Goal: Task Accomplishment & Management: Complete application form

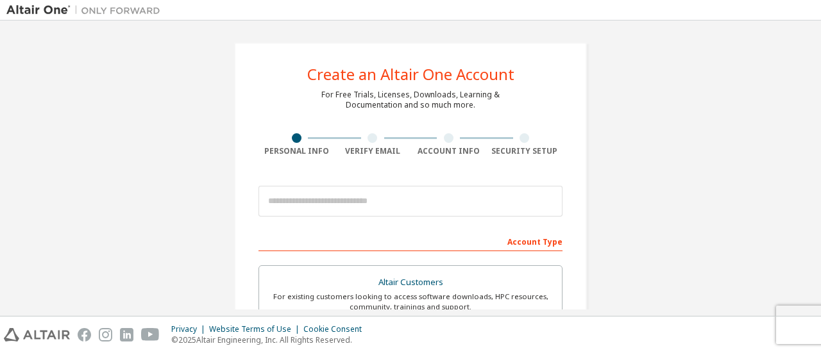
drag, startPoint x: 820, startPoint y: 90, endPoint x: 820, endPoint y: 101, distance: 10.3
click at [820, 101] on div "Create an Altair One Account For Free Trials, Licenses, Downloads, Learning & D…" at bounding box center [410, 169] width 821 height 296
drag, startPoint x: 804, startPoint y: 108, endPoint x: 807, endPoint y: 131, distance: 23.3
click at [330, 180] on div at bounding box center [410, 202] width 304 height 44
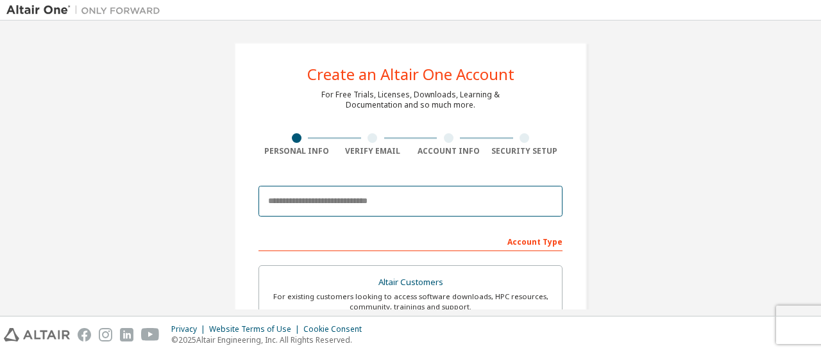
click at [326, 191] on input "email" at bounding box center [410, 201] width 304 height 31
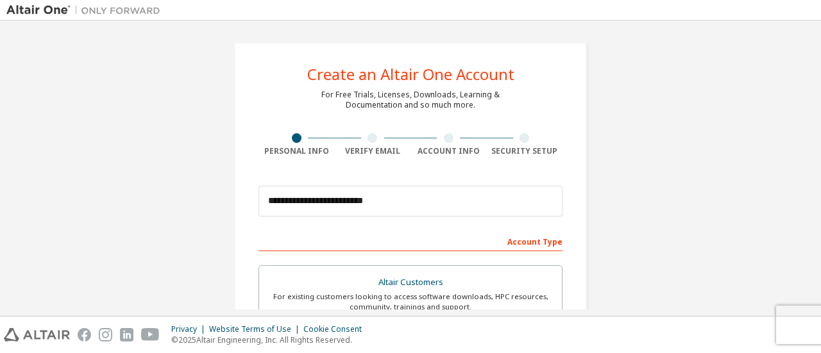
drag, startPoint x: 814, startPoint y: 68, endPoint x: 811, endPoint y: 97, distance: 29.1
click at [811, 97] on div "**********" at bounding box center [410, 169] width 821 height 296
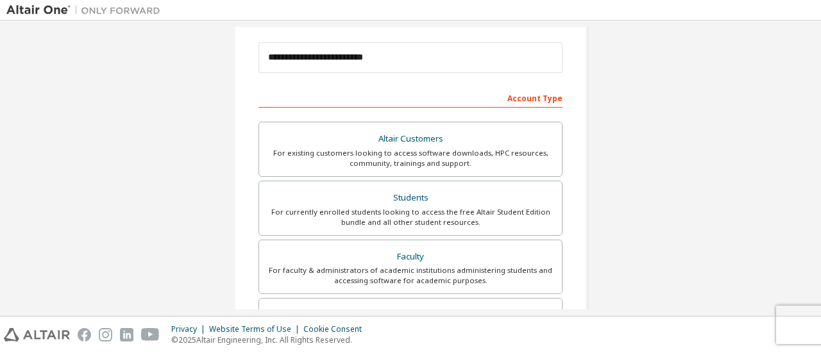
scroll to position [144, 0]
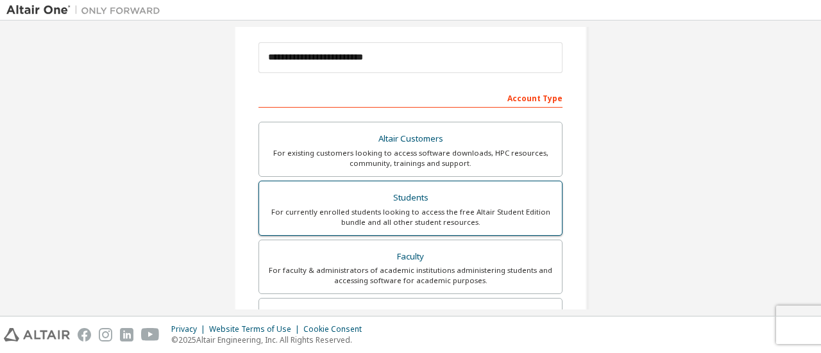
click at [408, 212] on div "For currently enrolled students looking to access the free Altair Student Editi…" at bounding box center [410, 217] width 287 height 21
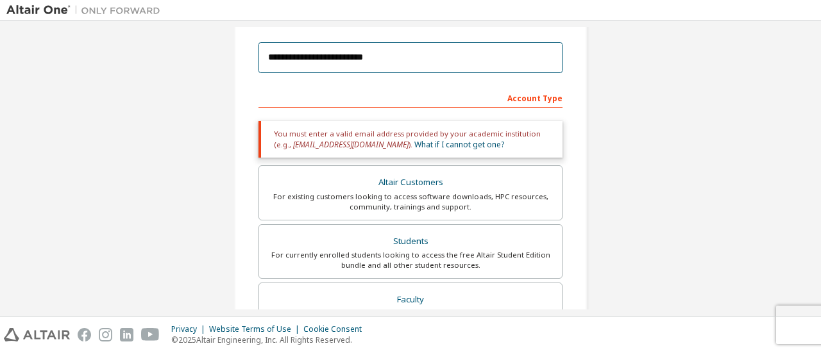
drag, startPoint x: 398, startPoint y: 61, endPoint x: 176, endPoint y: 57, distance: 222.6
click at [176, 57] on div "**********" at bounding box center [410, 244] width 808 height 723
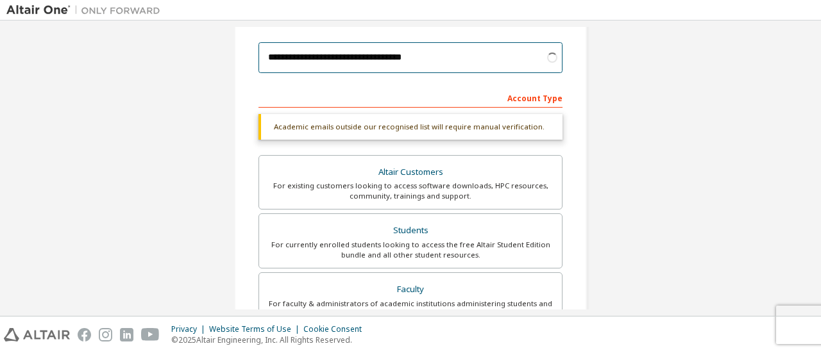
type input "**********"
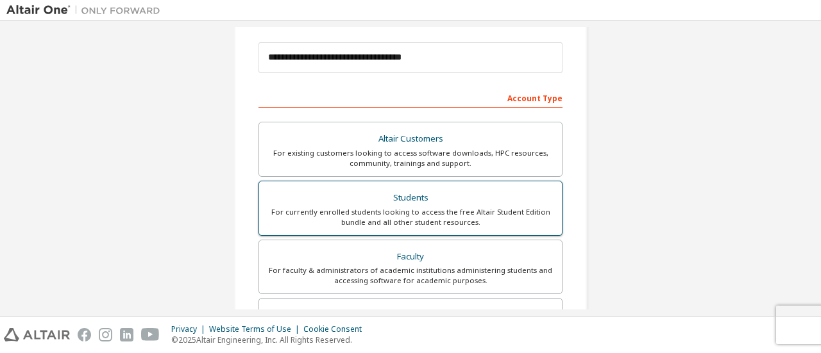
click at [439, 217] on div "For currently enrolled students looking to access the free Altair Student Editi…" at bounding box center [410, 217] width 287 height 21
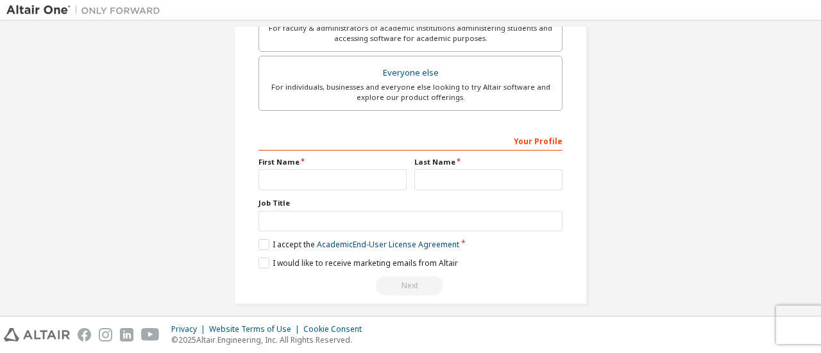
scroll to position [392, 0]
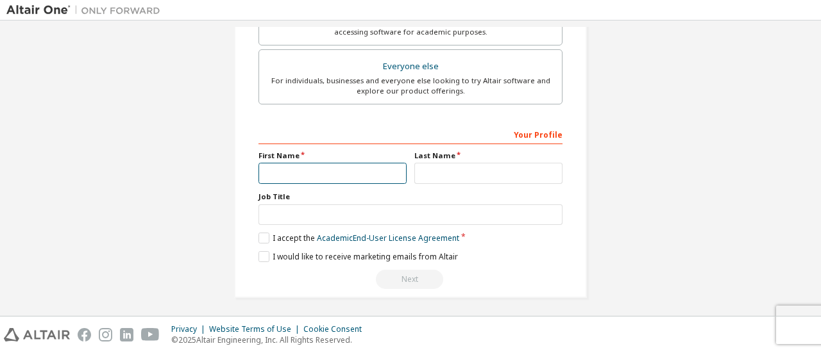
click at [386, 170] on input "text" at bounding box center [332, 173] width 148 height 21
type input "*"
type input "******"
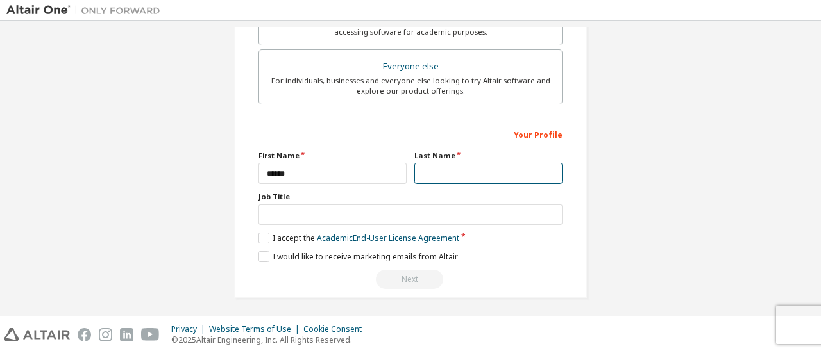
click at [434, 169] on input "text" at bounding box center [488, 173] width 148 height 21
type input "********"
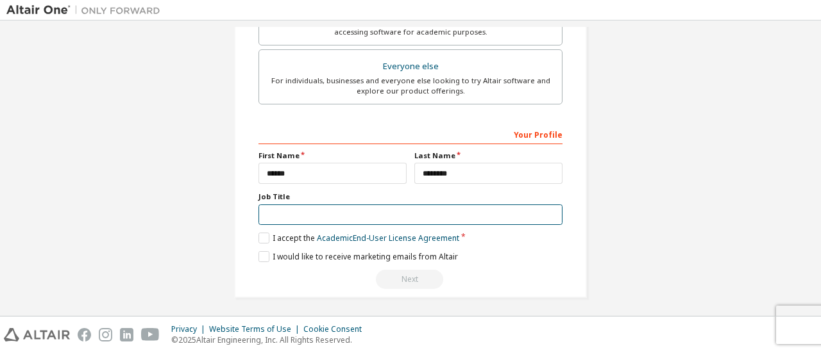
click at [328, 214] on input "text" at bounding box center [410, 215] width 304 height 21
type input "*******"
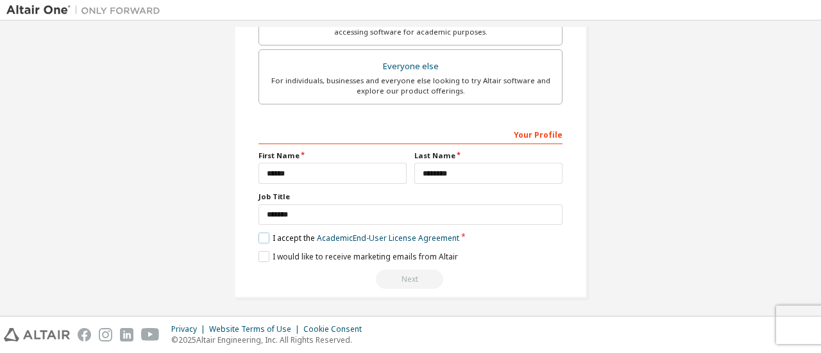
click at [265, 233] on label "I accept the Academic End-User License Agreement" at bounding box center [358, 238] width 201 height 11
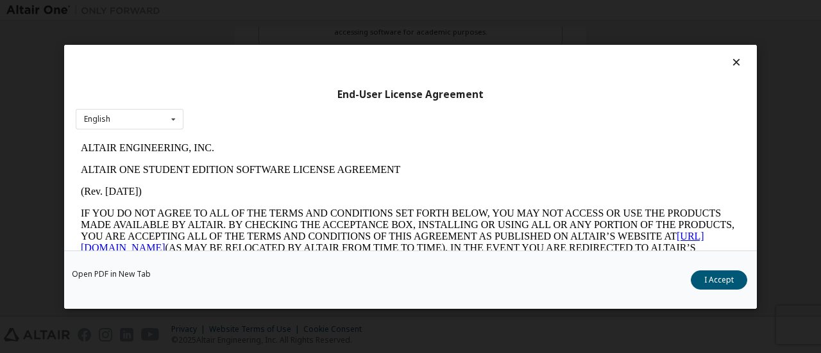
scroll to position [0, 0]
click at [156, 119] on div "English English" at bounding box center [130, 118] width 108 height 21
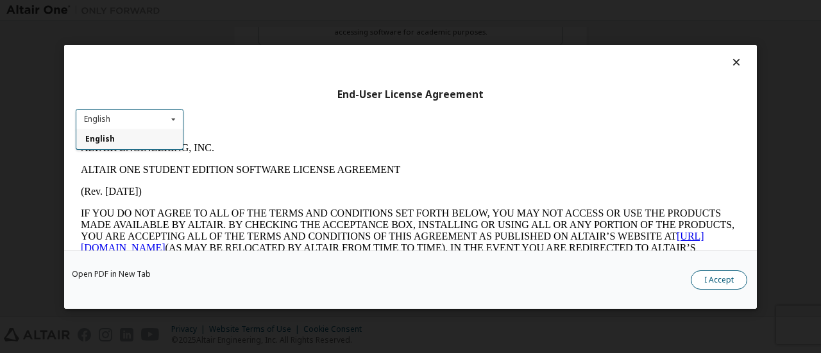
click at [707, 283] on button "I Accept" at bounding box center [719, 279] width 56 height 19
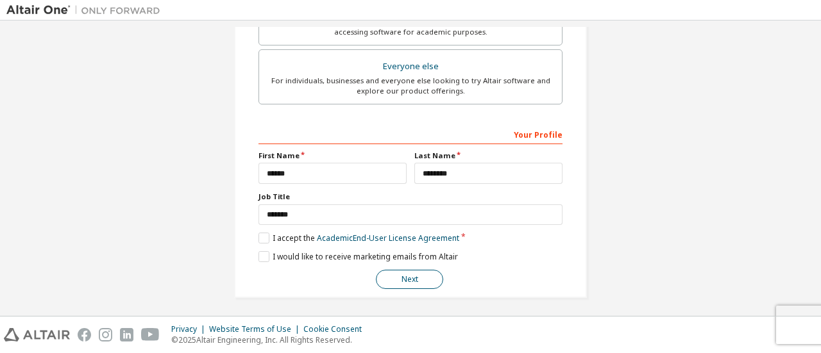
click at [401, 276] on button "Next" at bounding box center [409, 279] width 67 height 19
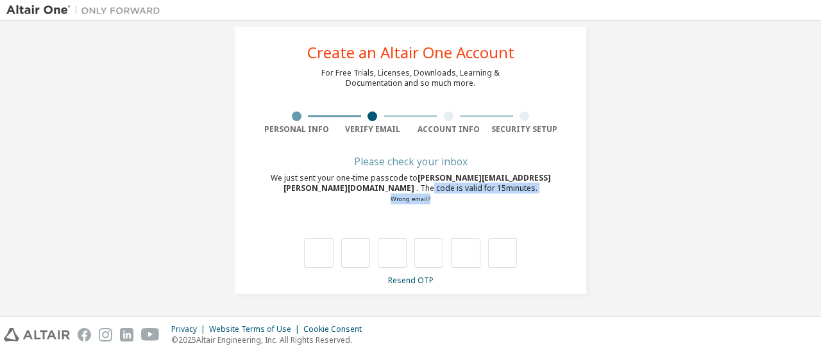
drag, startPoint x: 818, startPoint y: 176, endPoint x: 820, endPoint y: 223, distance: 46.2
click at [820, 223] on div "**********" at bounding box center [410, 169] width 821 height 296
click at [691, 235] on div "**********" at bounding box center [410, 157] width 808 height 305
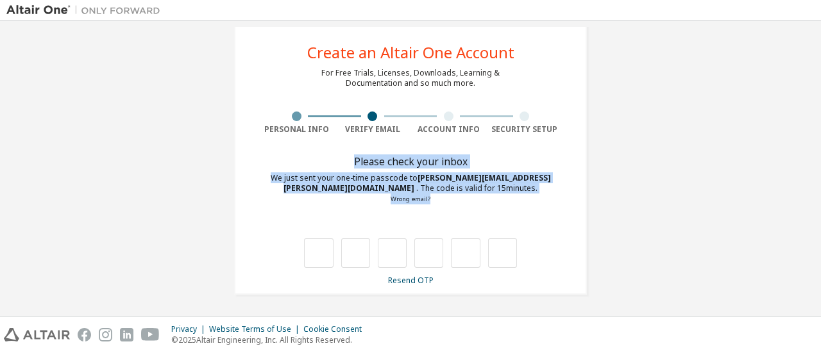
drag, startPoint x: 820, startPoint y: 130, endPoint x: 820, endPoint y: 217, distance: 86.6
click at [820, 217] on div "**********" at bounding box center [410, 169] width 821 height 296
click at [665, 251] on div "**********" at bounding box center [410, 157] width 808 height 305
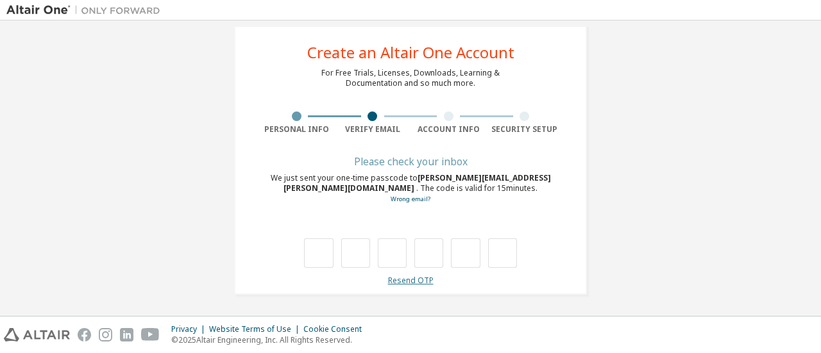
click at [412, 280] on link "Resend OTP" at bounding box center [411, 280] width 46 height 11
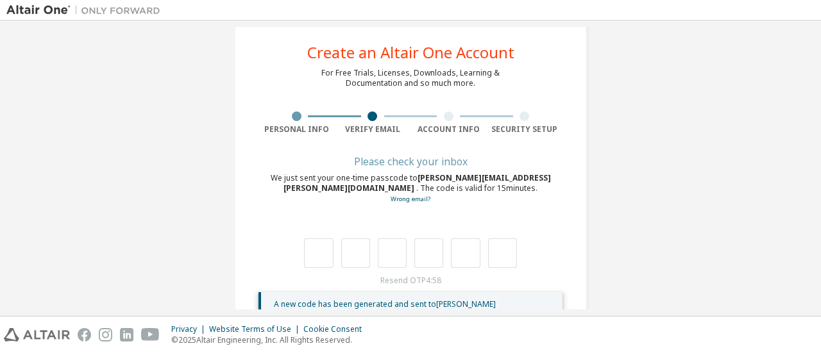
scroll to position [72, 0]
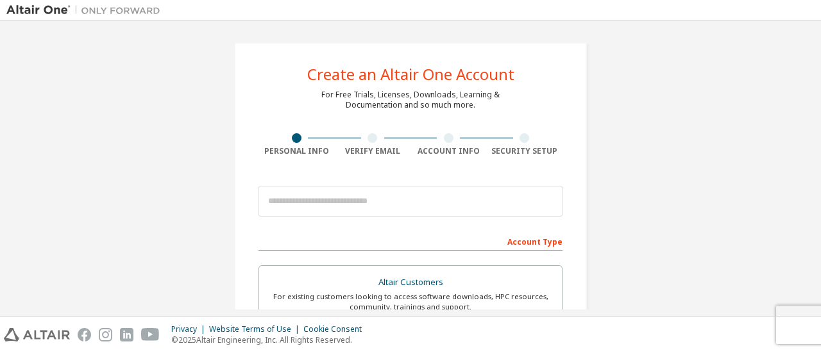
drag, startPoint x: 820, startPoint y: 90, endPoint x: 820, endPoint y: 105, distance: 14.7
click at [820, 105] on div "Create an Altair One Account For Free Trials, Licenses, Downloads, Learning & D…" at bounding box center [410, 169] width 821 height 296
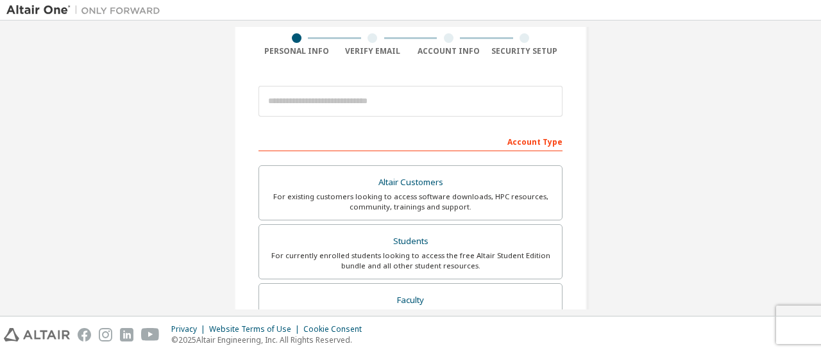
scroll to position [104, 0]
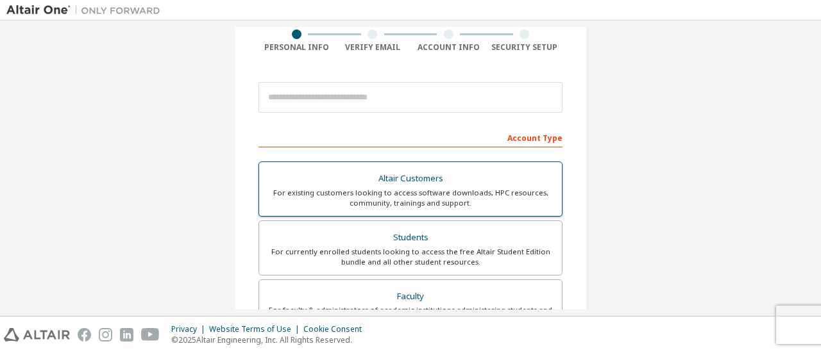
click at [369, 184] on div "Altair Customers" at bounding box center [410, 179] width 287 height 18
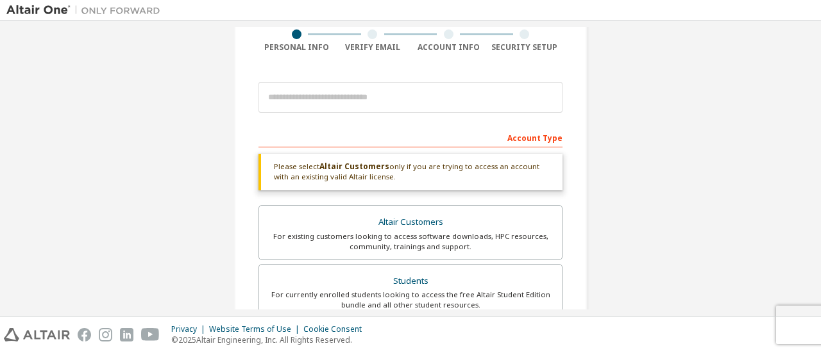
click at [820, 137] on div "Create an Altair One Account For Free Trials, Licenses, Downloads, Learning & D…" at bounding box center [410, 169] width 821 height 296
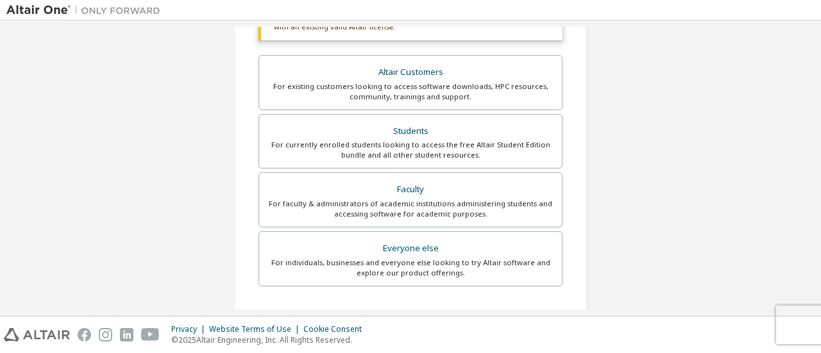
scroll to position [262, 0]
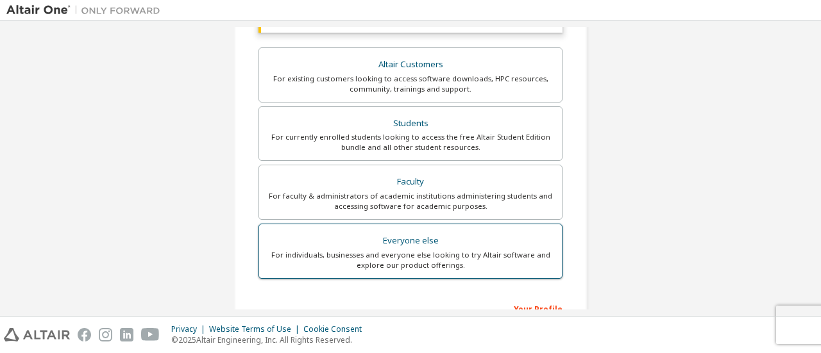
click at [460, 247] on div "Everyone else" at bounding box center [410, 241] width 287 height 18
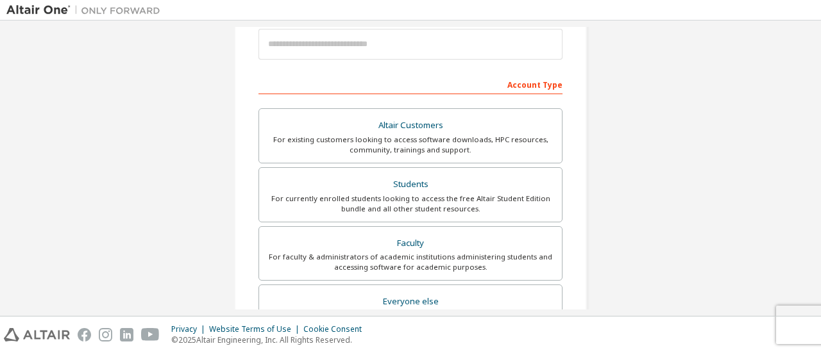
scroll to position [151, 0]
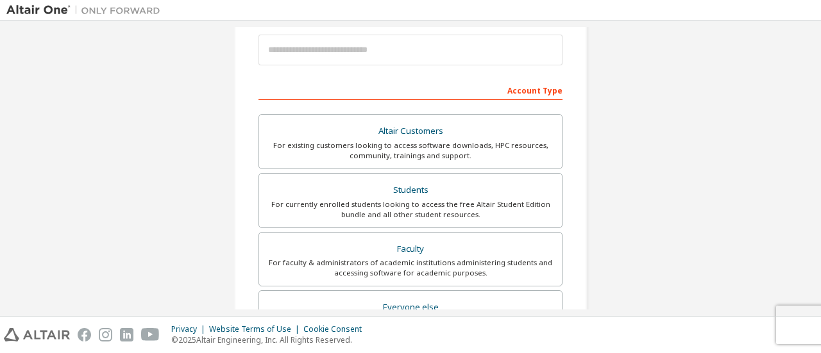
click at [817, 142] on div "Create an Altair One Account For Free Trials, Licenses, Downloads, Learning & D…" at bounding box center [410, 169] width 821 height 296
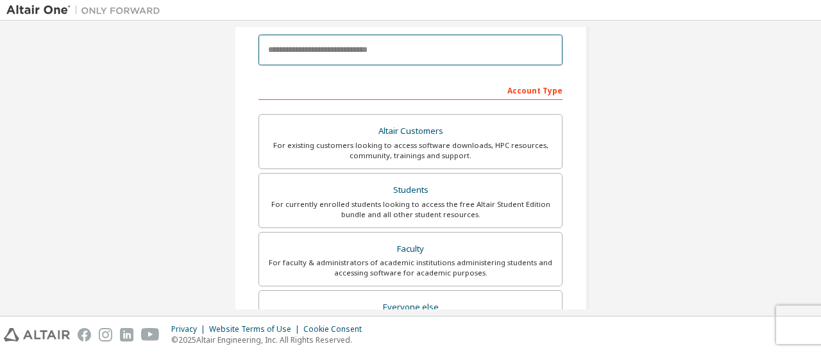
click at [410, 52] on input "email" at bounding box center [410, 50] width 304 height 31
type input "**********"
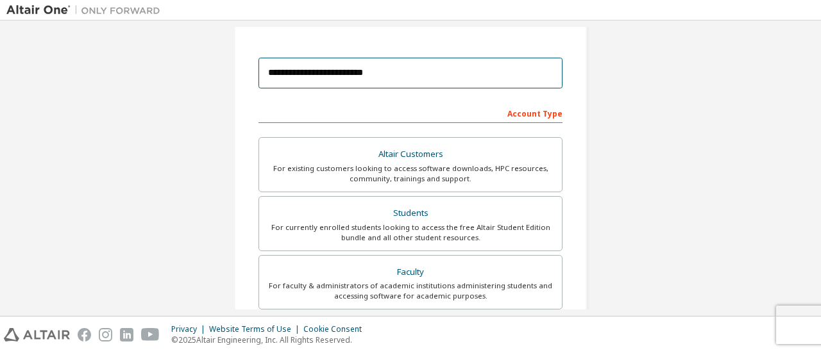
scroll to position [132, 0]
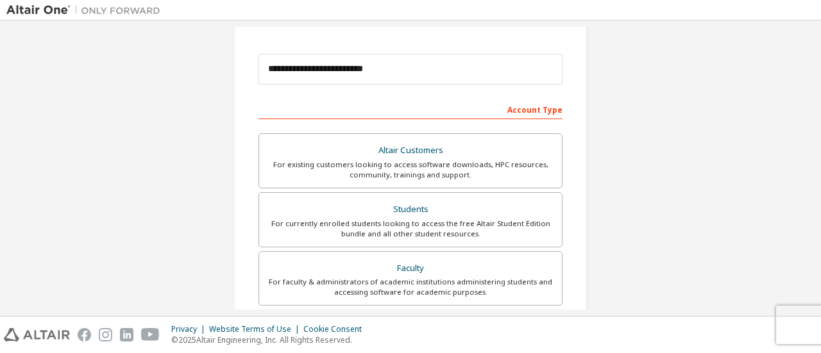
click at [416, 110] on div "Account Type" at bounding box center [410, 109] width 304 height 21
drag, startPoint x: 820, startPoint y: 162, endPoint x: 820, endPoint y: 210, distance: 47.5
click at [820, 210] on div "**********" at bounding box center [410, 169] width 821 height 296
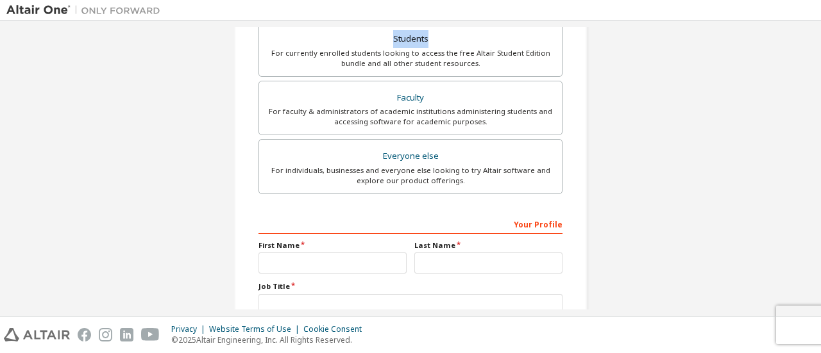
scroll to position [381, 0]
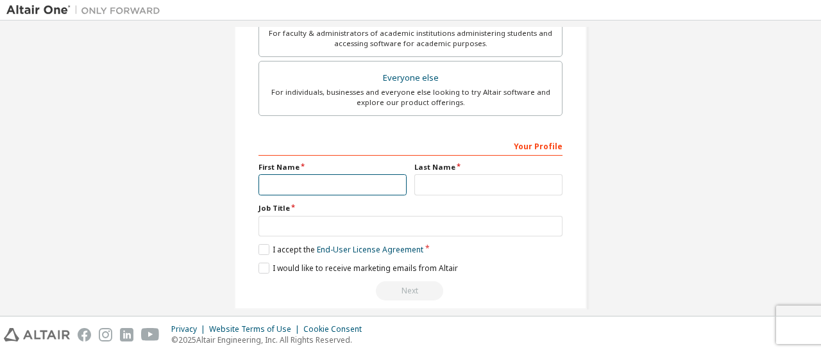
click at [345, 178] on input "text" at bounding box center [332, 184] width 148 height 21
type input "********"
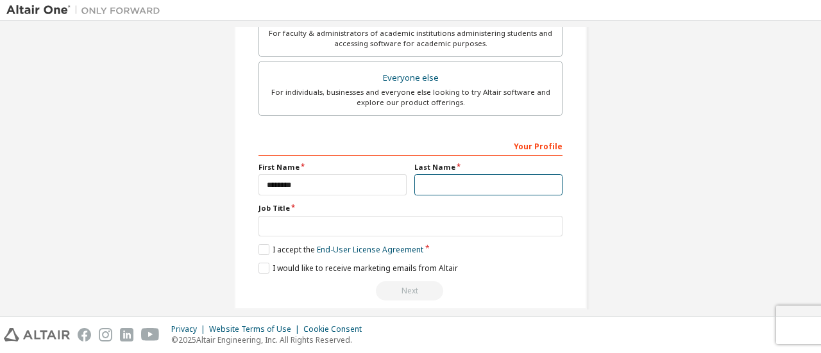
click at [435, 184] on input "text" at bounding box center [488, 184] width 148 height 21
type input "********"
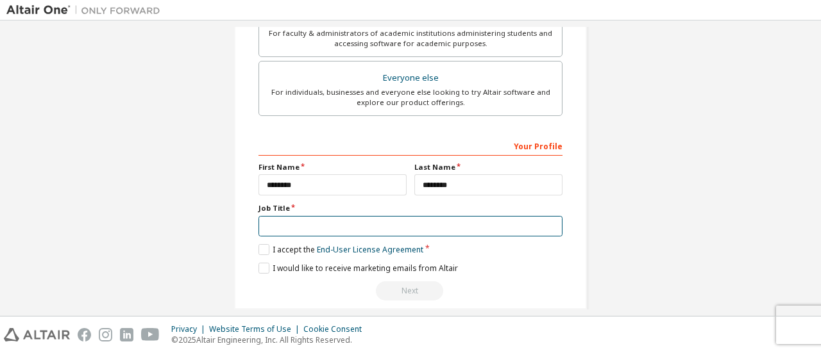
click at [341, 225] on input "text" at bounding box center [410, 226] width 304 height 21
type input "*******"
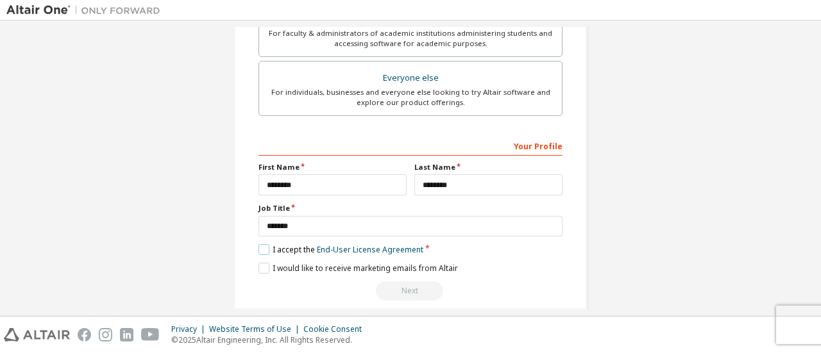
click at [258, 247] on label "I accept the End-User License Agreement" at bounding box center [340, 249] width 165 height 11
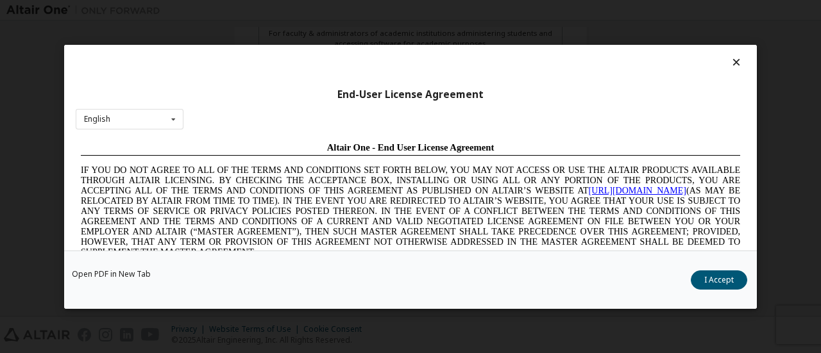
scroll to position [0, 0]
click at [707, 283] on button "I Accept" at bounding box center [719, 279] width 56 height 19
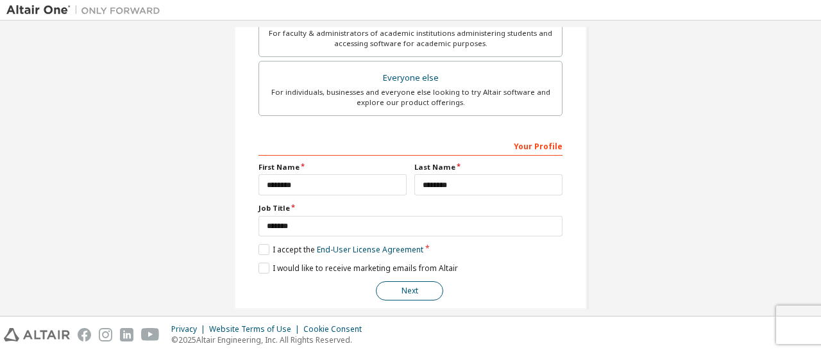
click at [396, 284] on button "Next" at bounding box center [409, 291] width 67 height 19
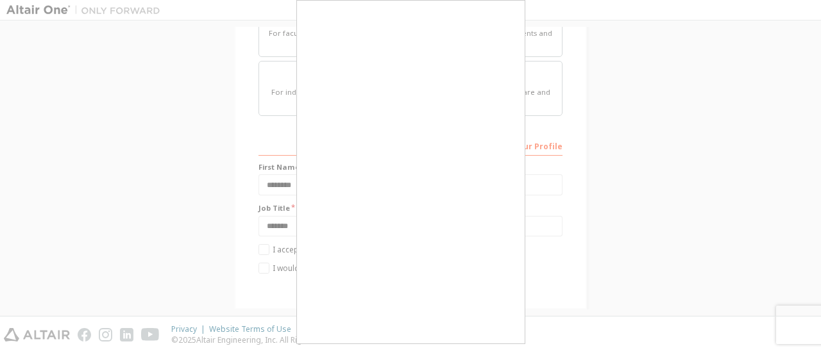
drag, startPoint x: 812, startPoint y: 232, endPoint x: 818, endPoint y: 313, distance: 81.0
click at [818, 313] on div at bounding box center [410, 176] width 821 height 353
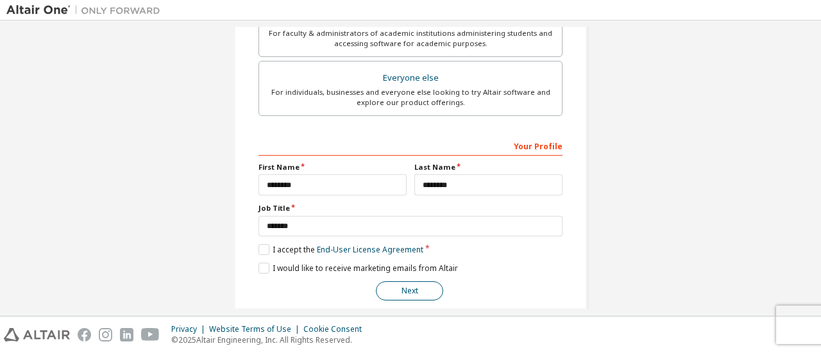
click at [399, 285] on button "Next" at bounding box center [409, 291] width 67 height 19
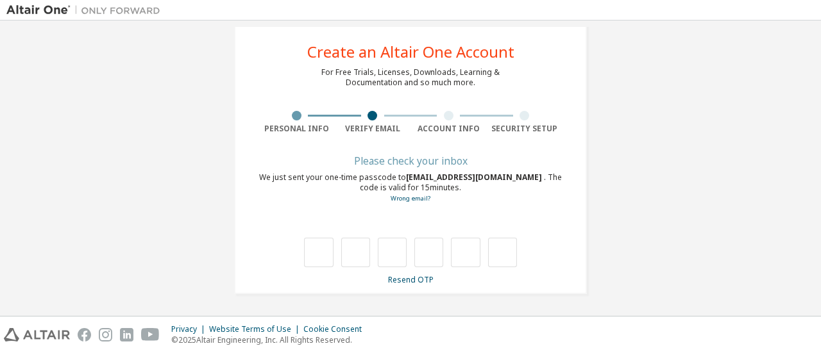
scroll to position [22, 0]
type input "*"
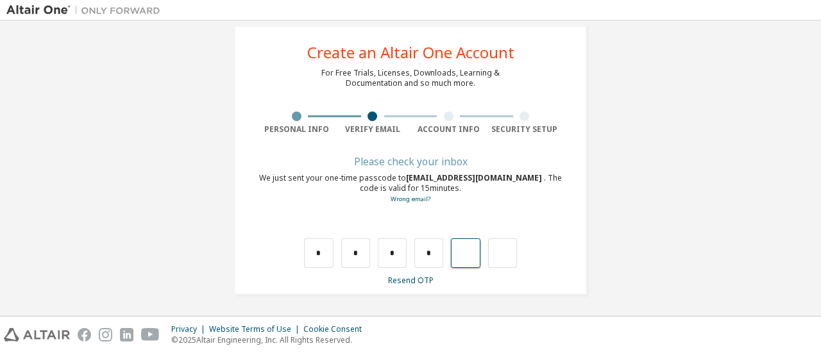
type input "*"
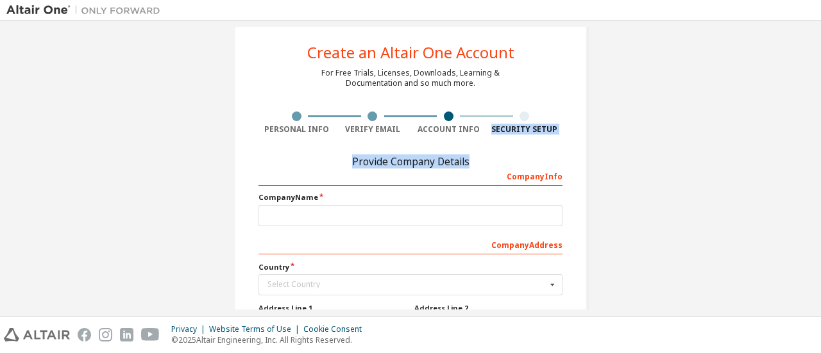
drag, startPoint x: 816, startPoint y: 112, endPoint x: 814, endPoint y: 155, distance: 43.0
click at [814, 155] on div "Create an Altair One Account For Free Trials, Licenses, Downloads, Learning & D…" at bounding box center [410, 169] width 821 height 296
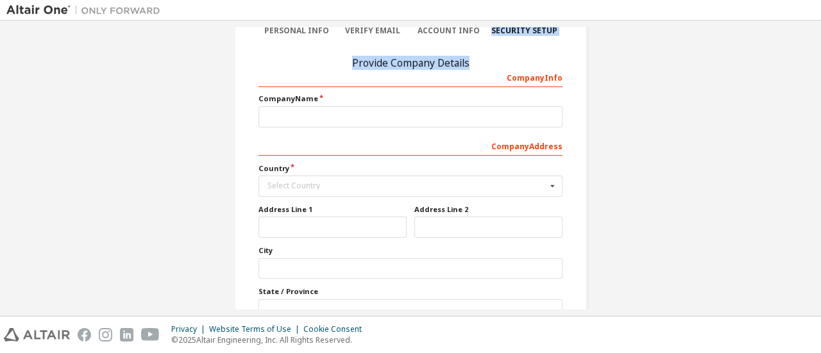
scroll to position [122, 0]
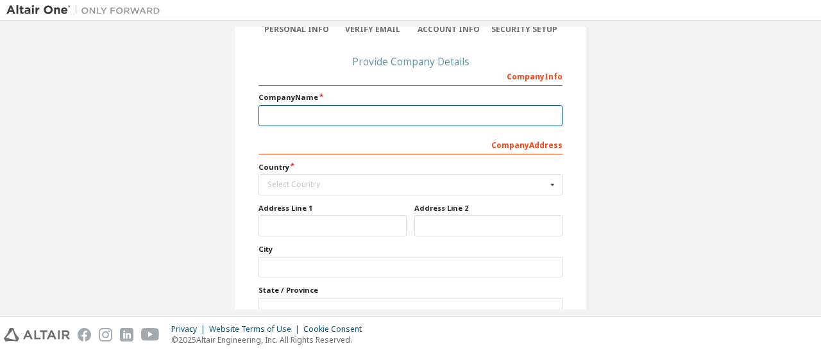
click at [314, 122] on input "text" at bounding box center [410, 115] width 304 height 21
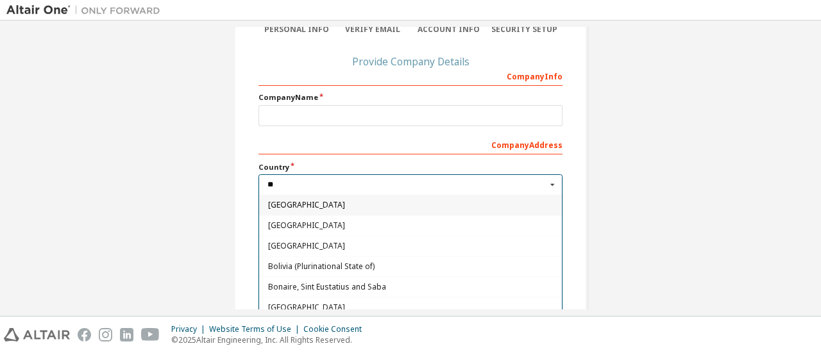
type input "*"
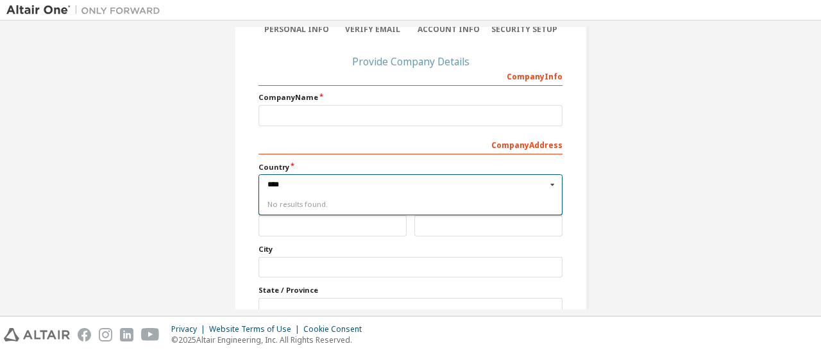
type input "****"
click at [437, 241] on div "Company Info Company Name Company Address Country Select Country No results fou…" at bounding box center [410, 212] width 304 height 295
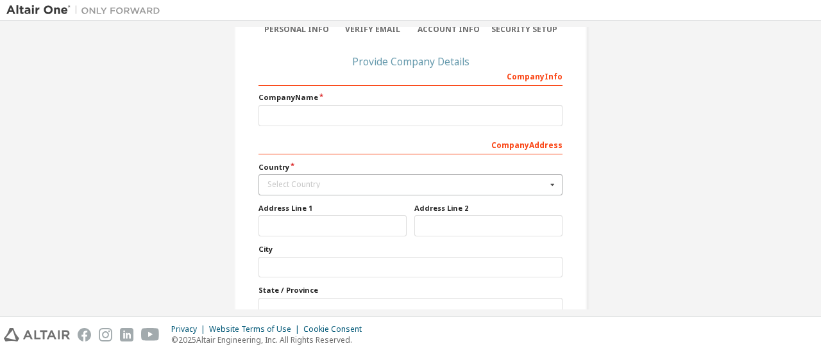
click at [346, 187] on div "Select Country" at bounding box center [406, 185] width 279 height 8
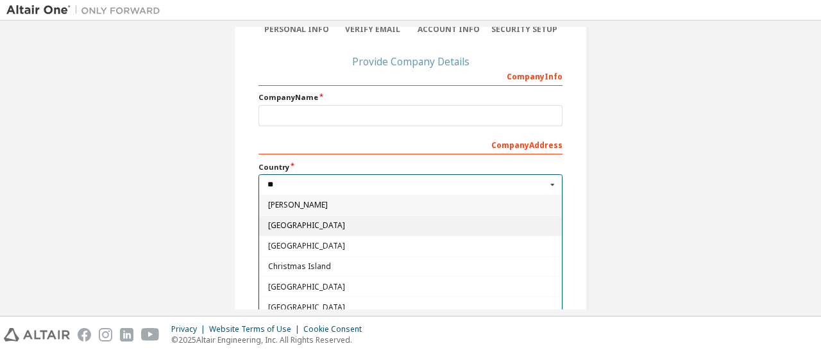
type input "**"
click at [311, 226] on span "Chile" at bounding box center [410, 226] width 285 height 8
type input "***"
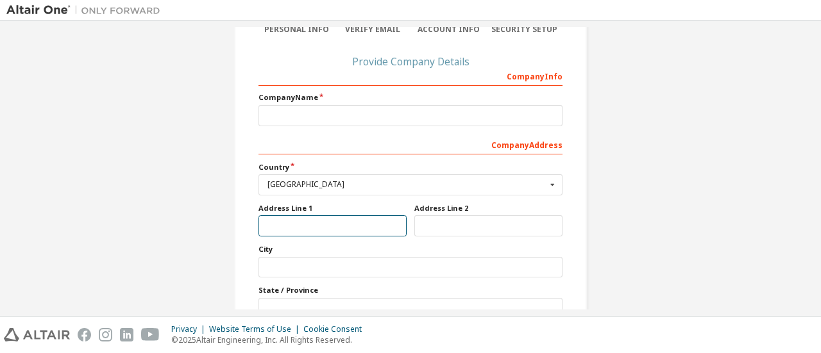
click at [349, 225] on input "text" at bounding box center [332, 225] width 148 height 21
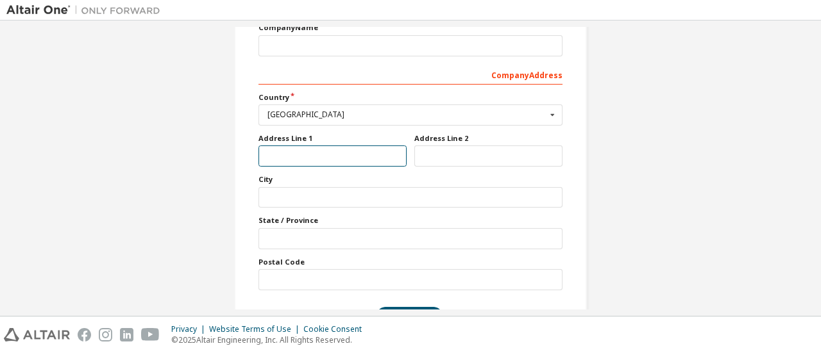
scroll to position [228, 0]
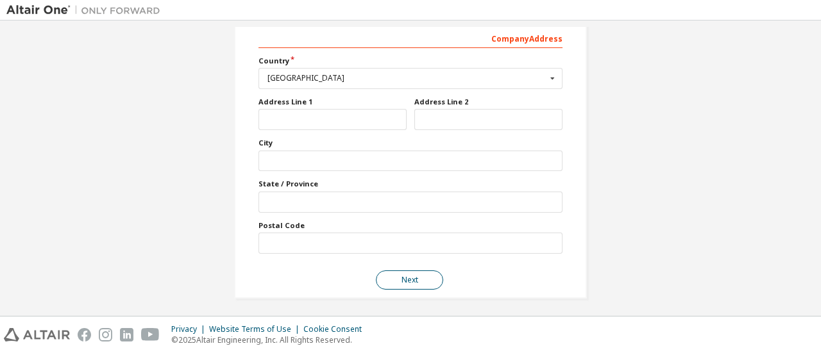
click at [412, 274] on button "Next" at bounding box center [409, 280] width 67 height 19
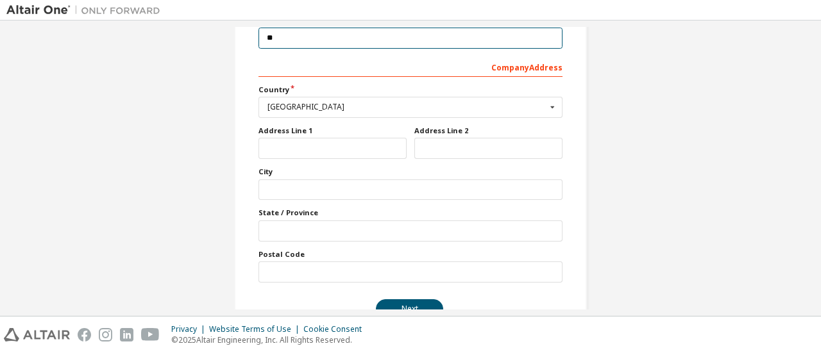
type input "*"
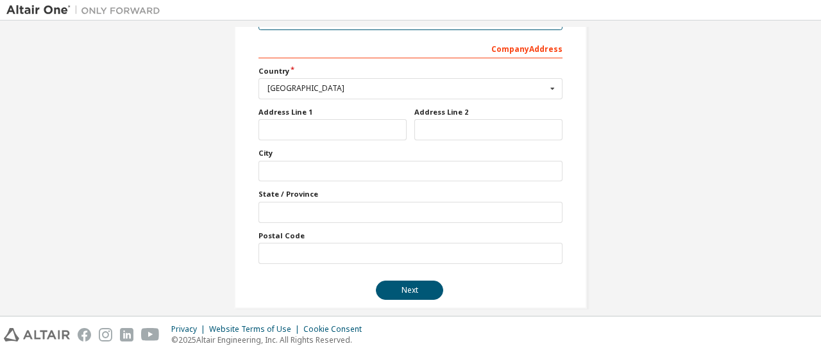
scroll to position [229, 0]
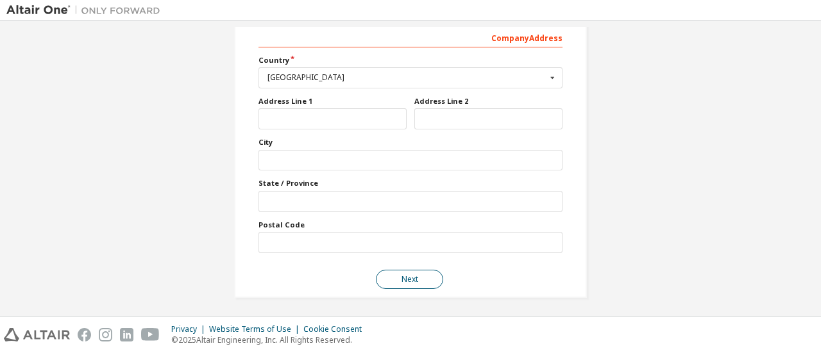
type input "****"
click at [395, 274] on button "Next" at bounding box center [409, 279] width 67 height 19
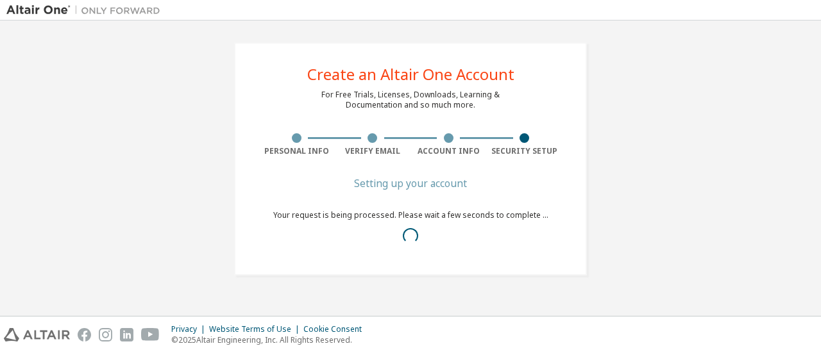
scroll to position [0, 0]
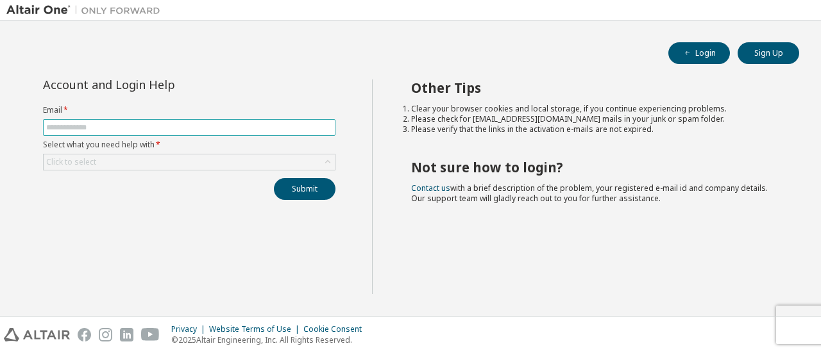
click at [282, 128] on input "text" at bounding box center [189, 127] width 286 height 10
type input "**********"
click at [200, 160] on div "Click to select" at bounding box center [189, 162] width 291 height 15
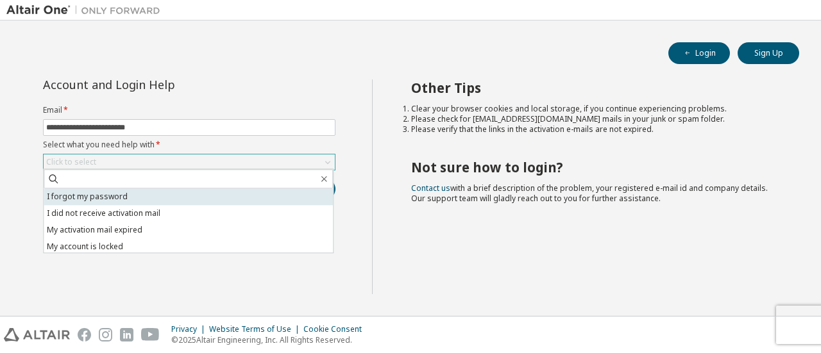
click at [185, 193] on li "I forgot my password" at bounding box center [188, 197] width 289 height 17
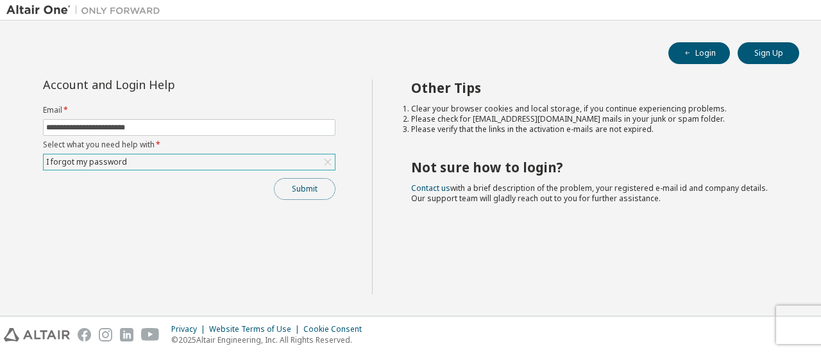
click at [293, 190] on button "Submit" at bounding box center [305, 189] width 62 height 22
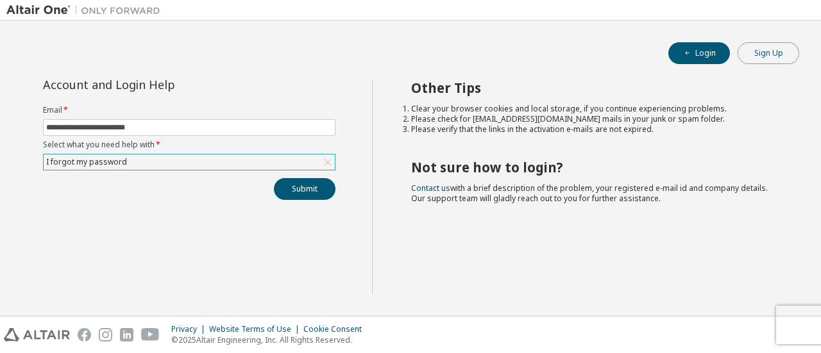
click at [766, 57] on button "Sign Up" at bounding box center [768, 53] width 62 height 22
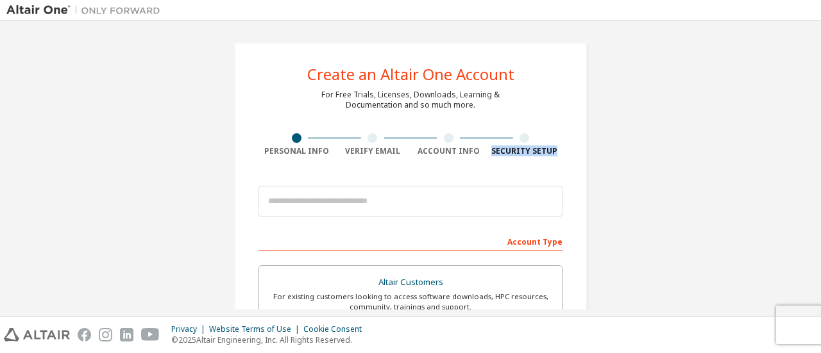
drag, startPoint x: 820, startPoint y: 64, endPoint x: 820, endPoint y: 171, distance: 107.1
click at [820, 171] on div "Create an Altair One Account For Free Trials, Licenses, Downloads, Learning & D…" at bounding box center [410, 169] width 821 height 296
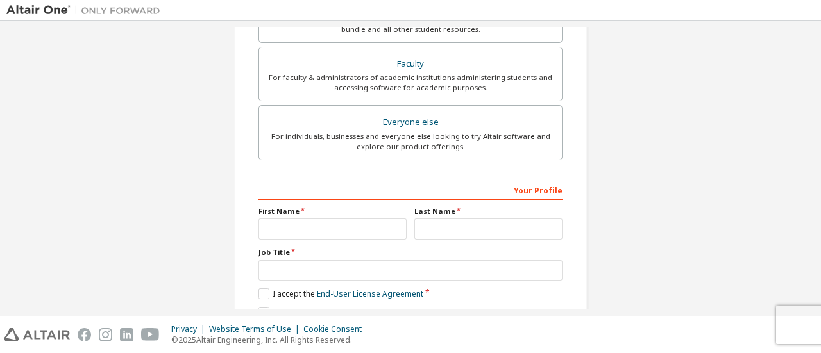
scroll to position [392, 0]
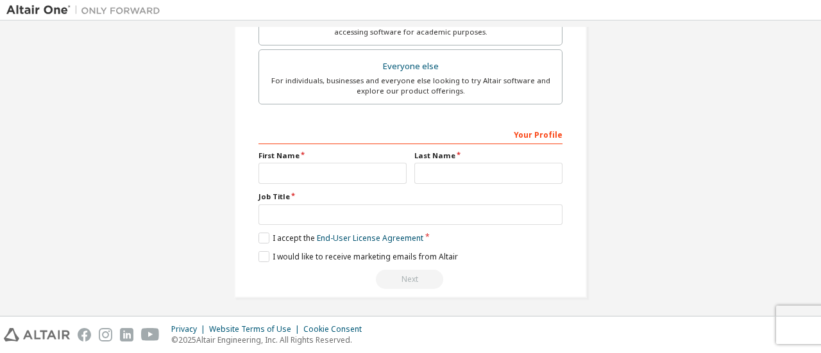
click at [49, 10] on img at bounding box center [86, 10] width 160 height 13
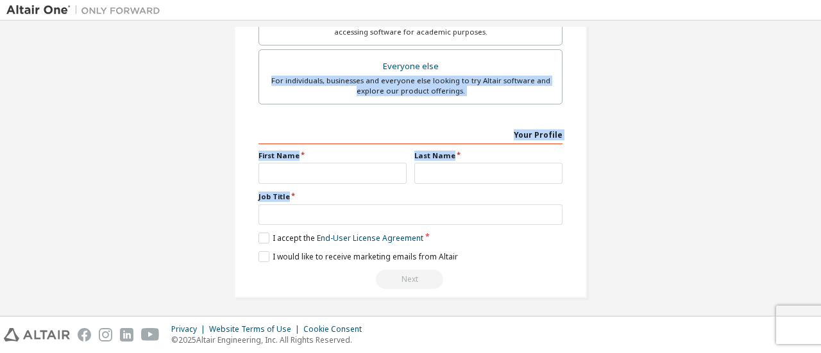
drag, startPoint x: 820, startPoint y: 236, endPoint x: 820, endPoint y: 56, distance: 180.2
click at [820, 56] on div "Create an Altair One Account For Free Trials, Licenses, Downloads, Learning & D…" at bounding box center [410, 169] width 821 height 296
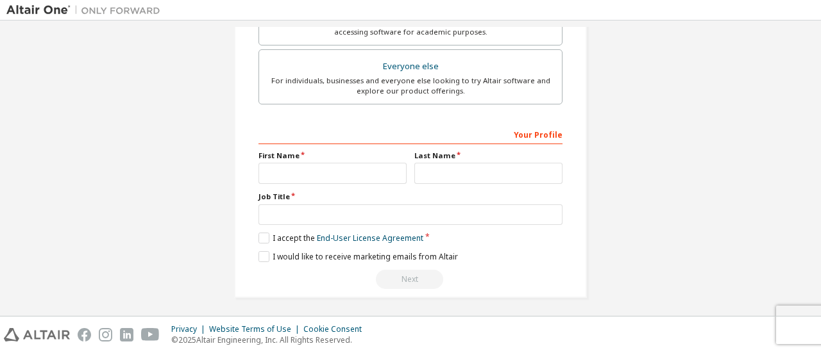
click at [30, 326] on div "Privacy Website Terms of Use Cookie Consent © 2025 Altair Engineering, Inc. All…" at bounding box center [410, 335] width 821 height 37
click at [32, 333] on img at bounding box center [37, 334] width 66 height 13
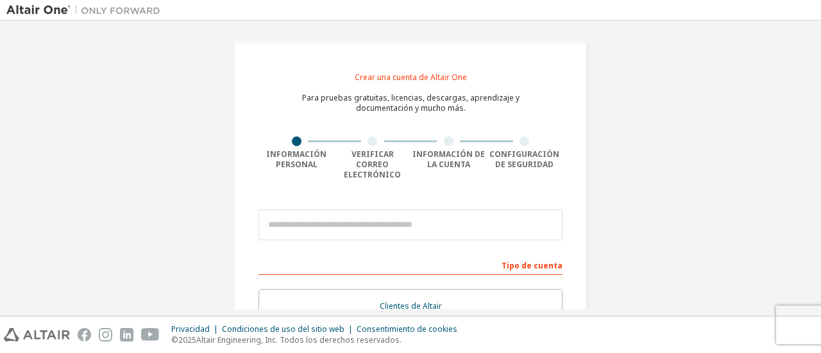
drag, startPoint x: 814, startPoint y: 80, endPoint x: 816, endPoint y: 105, distance: 24.4
click at [816, 105] on div "Crear una cuenta de Altair One Para pruebas gratuitas, licencias, descargas, ap…" at bounding box center [410, 169] width 821 height 296
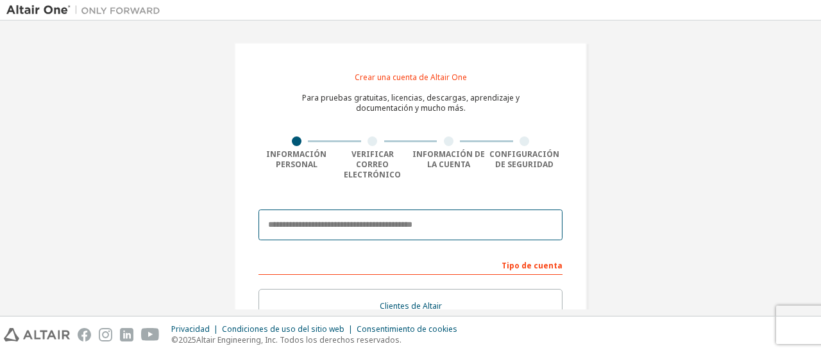
click at [417, 214] on input "email" at bounding box center [410, 225] width 304 height 31
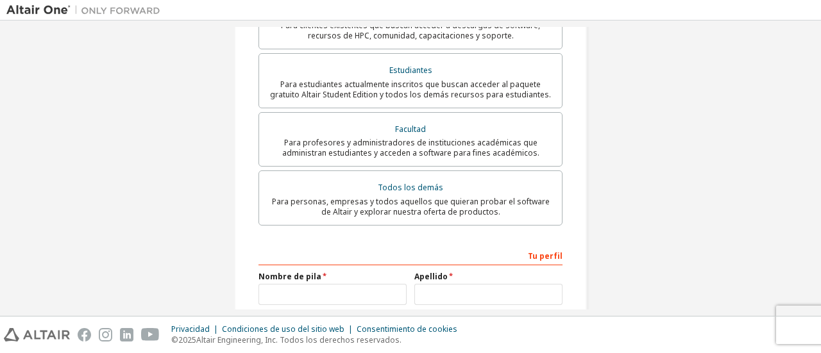
scroll to position [299, 0]
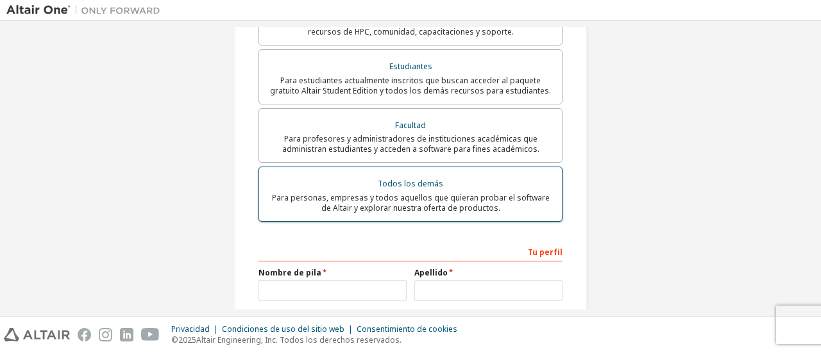
click at [478, 199] on font "Para personas, empresas y todos aquellos que quieran probar el software de Alta…" at bounding box center [411, 202] width 278 height 21
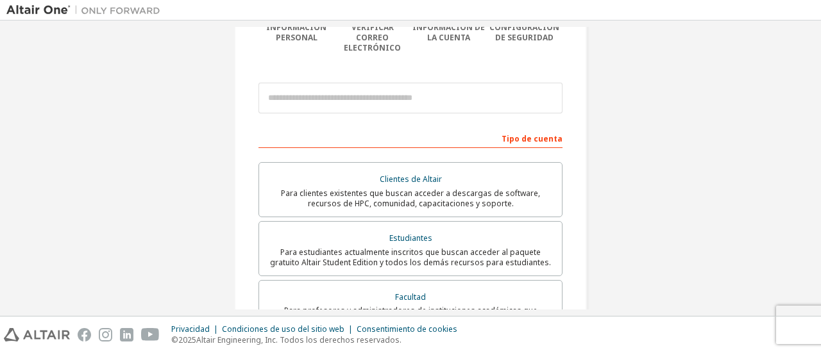
scroll to position [128, 0]
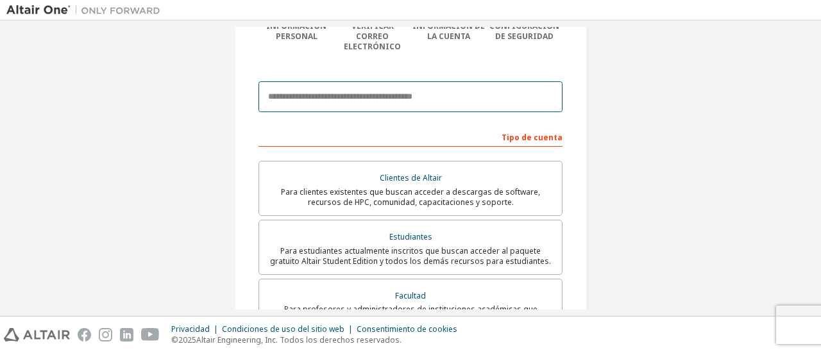
click at [313, 88] on input "email" at bounding box center [410, 96] width 304 height 31
type input "**********"
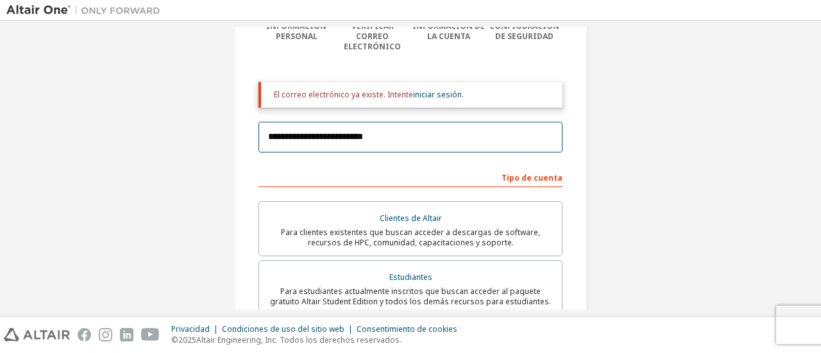
scroll to position [135, 0]
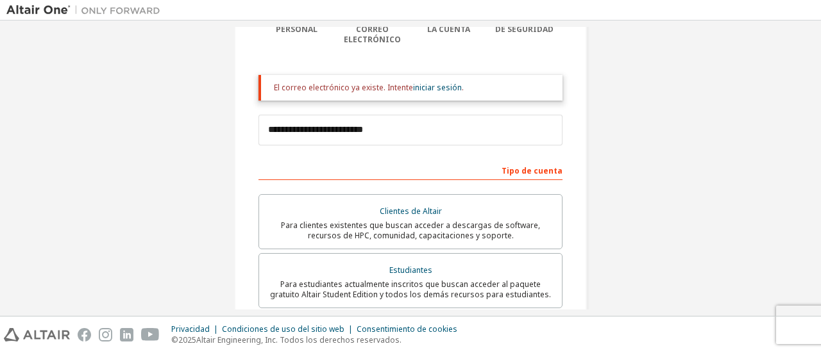
click at [450, 75] on div "El correo electrónico ya existe. Intente iniciar sesión ." at bounding box center [410, 88] width 304 height 26
click at [445, 82] on font "iniciar sesión" at bounding box center [437, 87] width 49 height 11
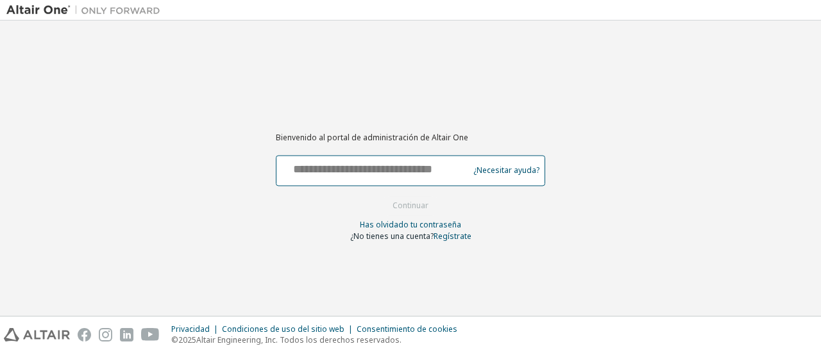
click at [423, 175] on input "text" at bounding box center [374, 167] width 185 height 19
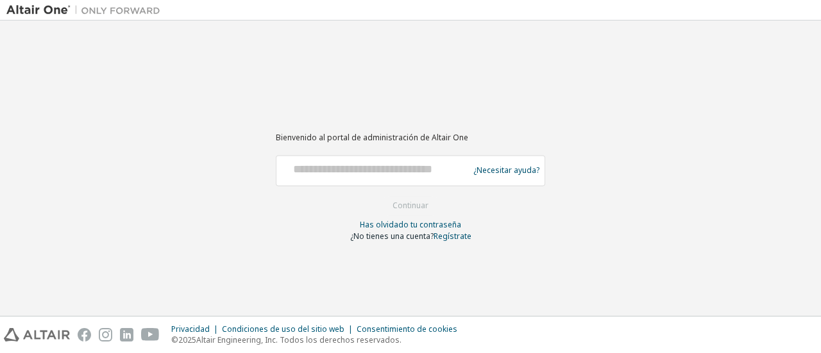
click at [401, 180] on div at bounding box center [374, 170] width 185 height 24
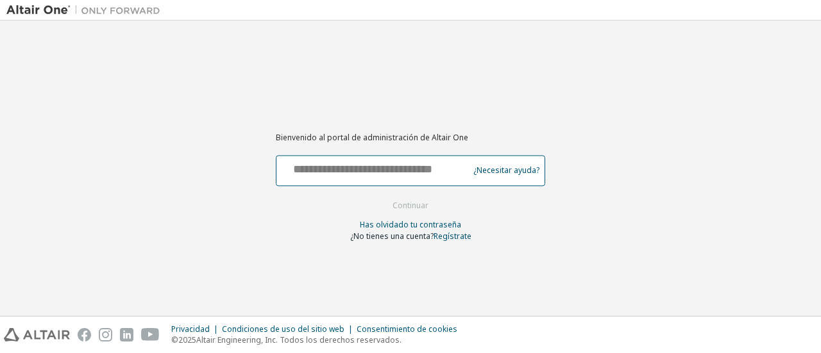
click at [371, 173] on input "text" at bounding box center [374, 167] width 185 height 19
type input "**********"
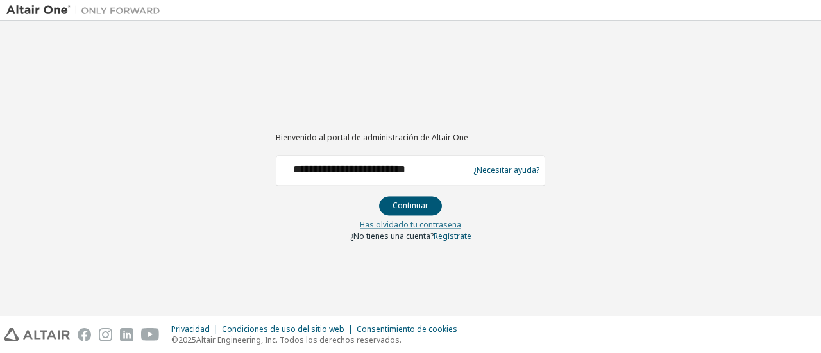
click at [417, 228] on font "Has olvidado tu contraseña" at bounding box center [410, 224] width 101 height 11
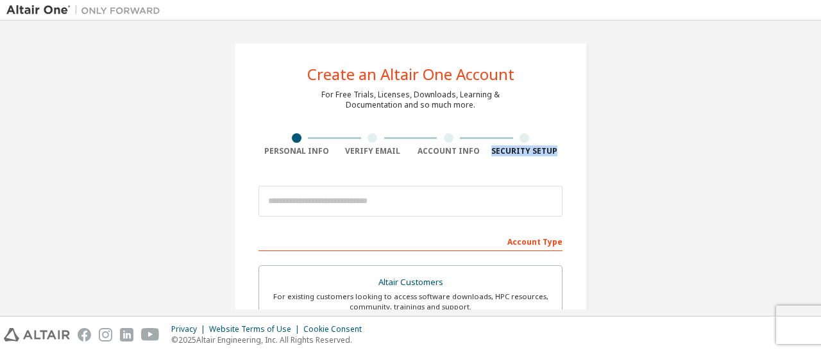
drag, startPoint x: 818, startPoint y: 108, endPoint x: 820, endPoint y: 188, distance: 80.2
click at [820, 188] on div "Create an Altair One Account For Free Trials, Licenses, Downloads, Learning & D…" at bounding box center [410, 169] width 821 height 296
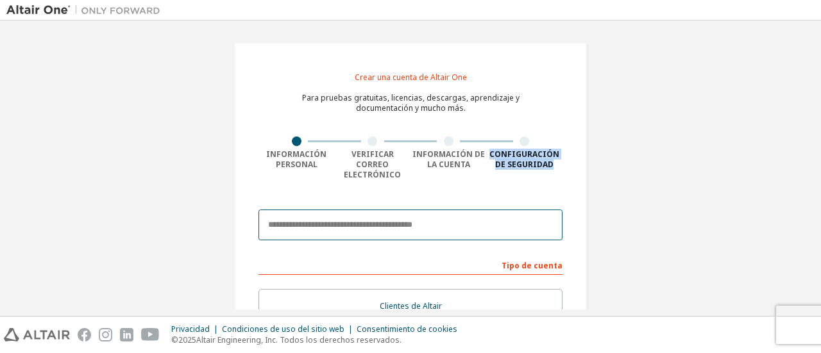
click at [362, 210] on input "email" at bounding box center [410, 225] width 304 height 31
type input "**********"
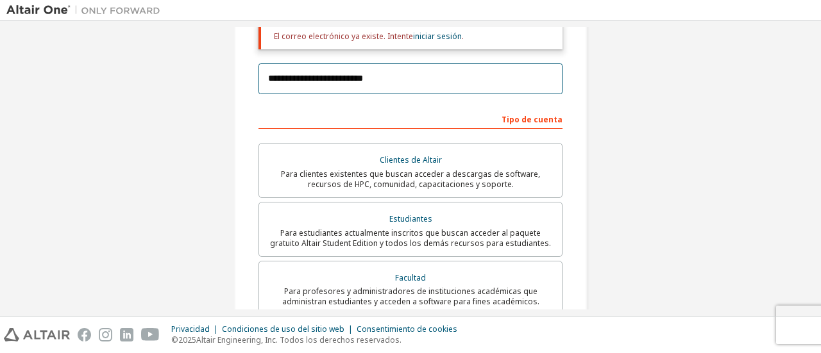
scroll to position [185, 0]
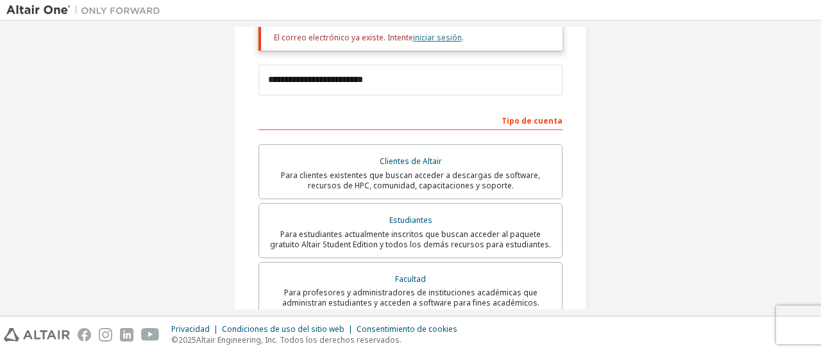
click at [442, 32] on font "iniciar sesión" at bounding box center [437, 37] width 49 height 11
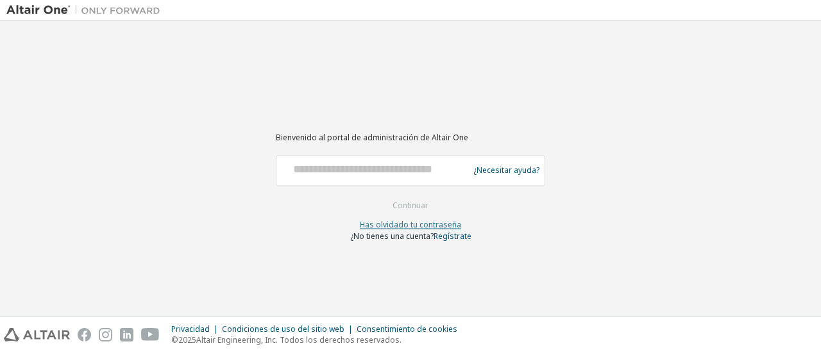
click at [407, 228] on font "Has olvidado tu contraseña" at bounding box center [410, 224] width 101 height 11
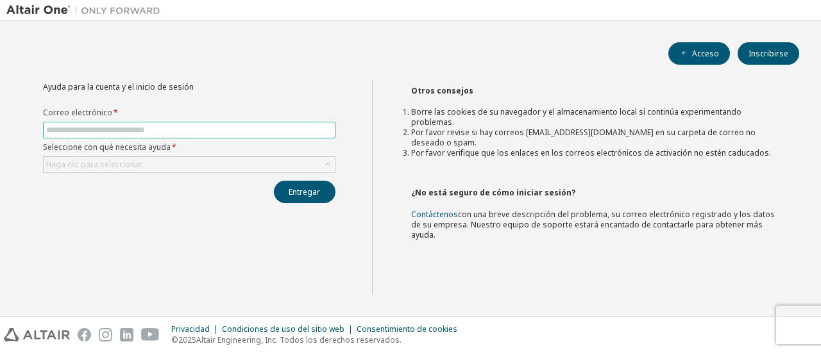
click at [275, 125] on input "text" at bounding box center [189, 130] width 286 height 10
type input "**********"
click at [184, 160] on div "Haga clic para seleccionar" at bounding box center [189, 164] width 291 height 15
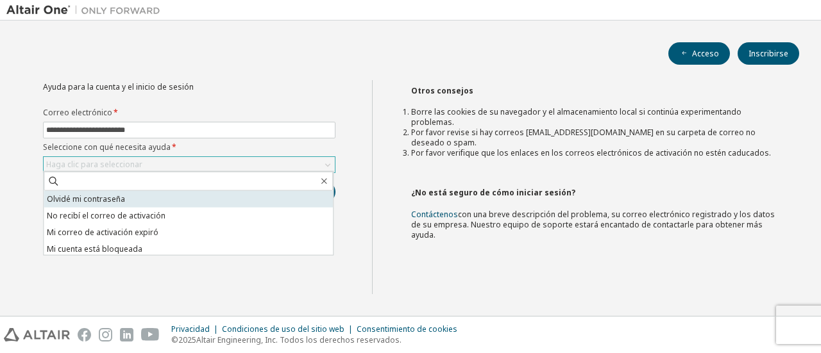
click at [164, 206] on li "Olvidé mi contraseña" at bounding box center [188, 199] width 289 height 17
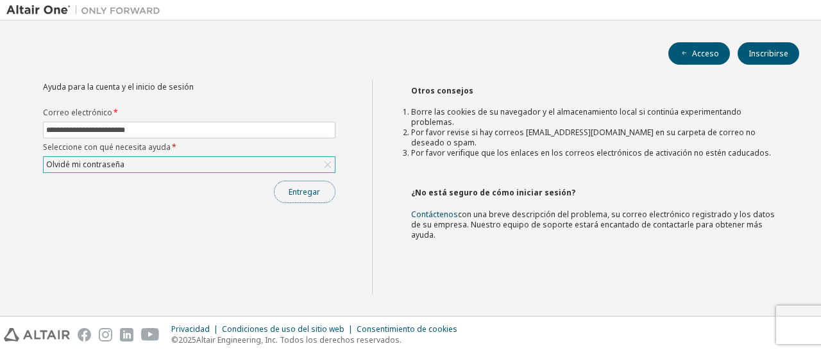
click at [304, 197] on button "Entregar" at bounding box center [305, 192] width 62 height 22
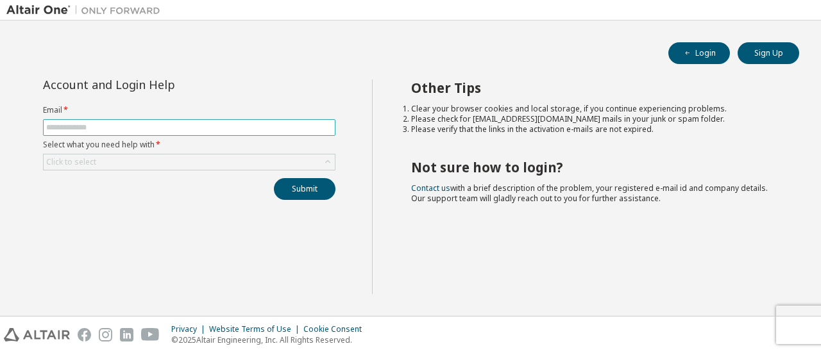
click at [150, 127] on input "text" at bounding box center [189, 127] width 286 height 10
type input "**********"
click at [155, 157] on div "Click to select" at bounding box center [189, 162] width 291 height 15
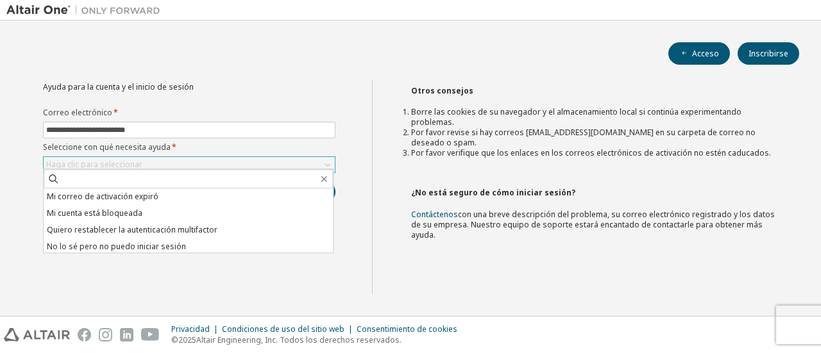
scroll to position [36, 0]
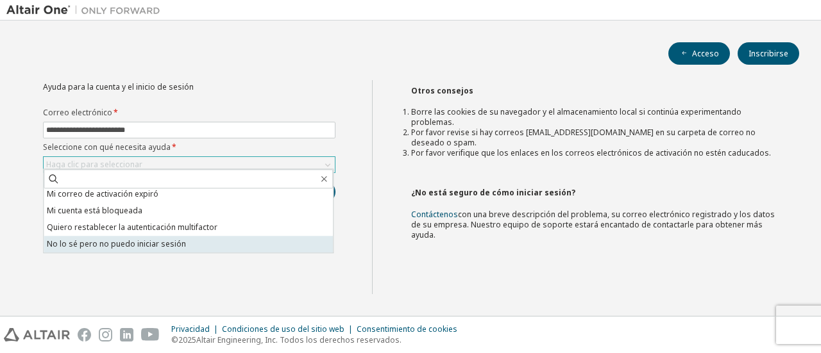
click at [262, 244] on li "No lo sé pero no puedo iniciar sesión" at bounding box center [188, 244] width 289 height 17
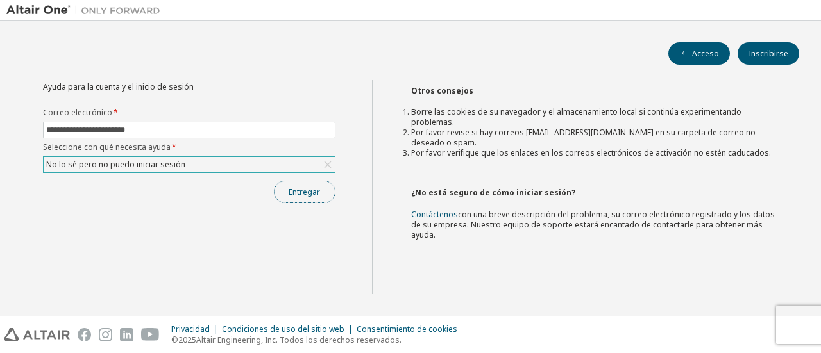
click at [312, 189] on font "Entregar" at bounding box center [304, 192] width 31 height 11
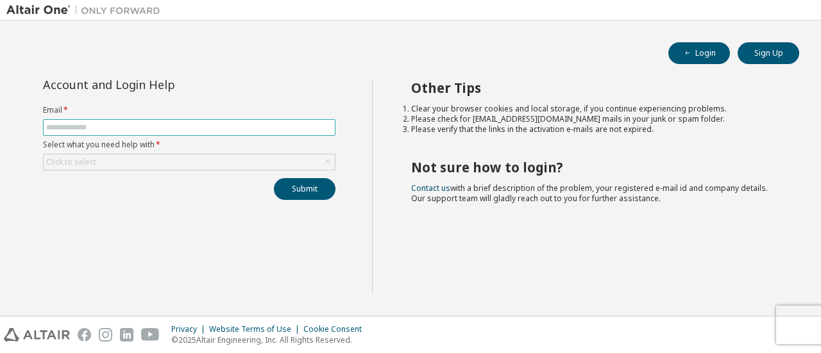
click at [253, 123] on input "text" at bounding box center [189, 127] width 286 height 10
type input "**********"
click at [182, 158] on div "Click to select" at bounding box center [189, 162] width 291 height 15
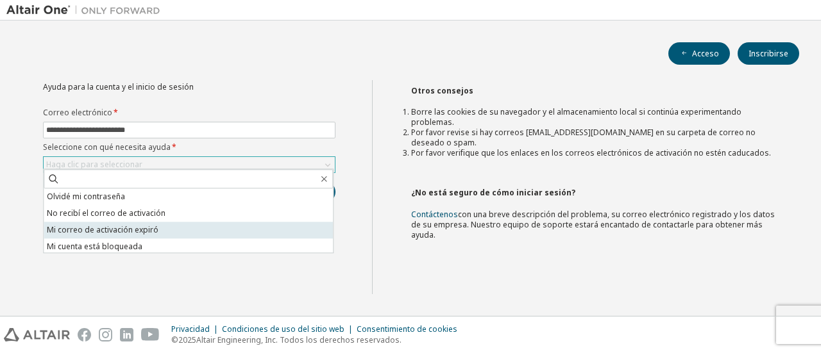
click at [269, 225] on li "Mi correo de activación expiró" at bounding box center [188, 230] width 289 height 17
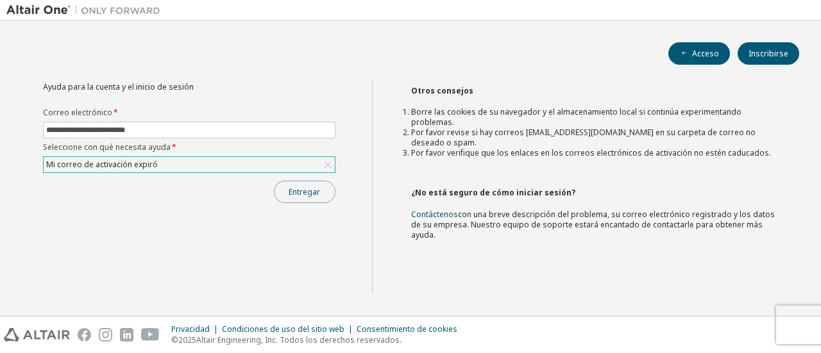
click at [321, 185] on button "Entregar" at bounding box center [305, 192] width 62 height 22
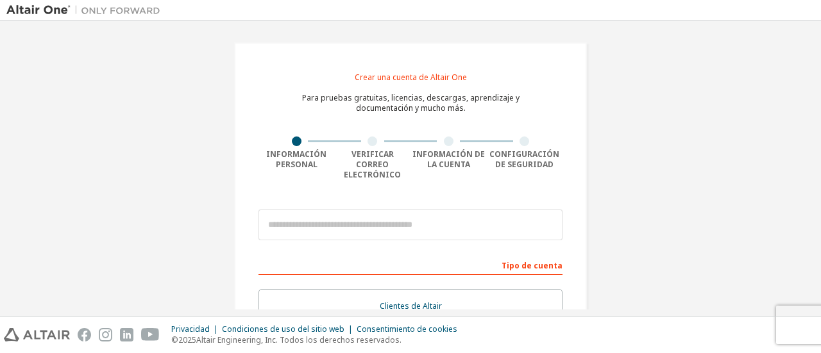
drag, startPoint x: 817, startPoint y: 60, endPoint x: 816, endPoint y: 83, distance: 23.1
click at [816, 83] on div "Crear una cuenta de Altair One Para pruebas gratuitas, licencias, descargas, ap…" at bounding box center [410, 169] width 821 height 296
drag, startPoint x: 816, startPoint y: 83, endPoint x: 818, endPoint y: 117, distance: 34.7
click at [818, 117] on div "Crear una cuenta de Altair One Para pruebas gratuitas, licencias, descargas, ap…" at bounding box center [410, 169] width 821 height 296
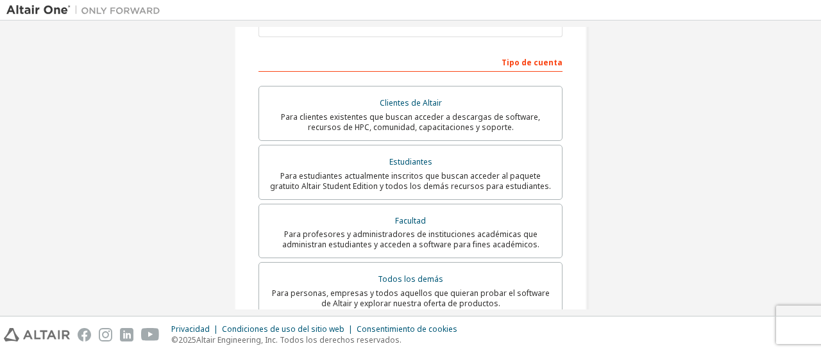
scroll to position [214, 0]
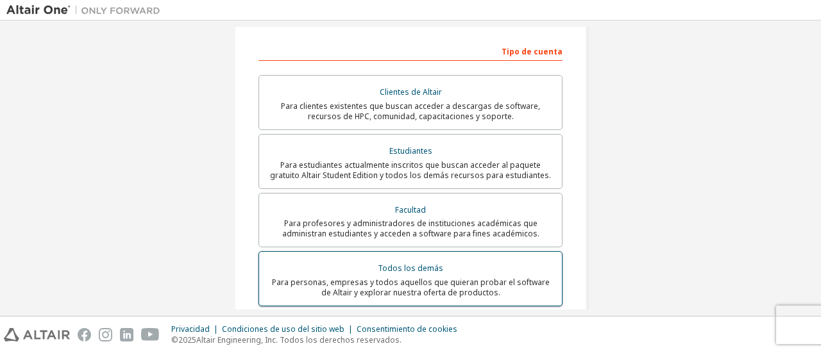
click at [382, 290] on div "Para personas, empresas y todos aquellos que quieran probar el software de Alta…" at bounding box center [410, 288] width 287 height 21
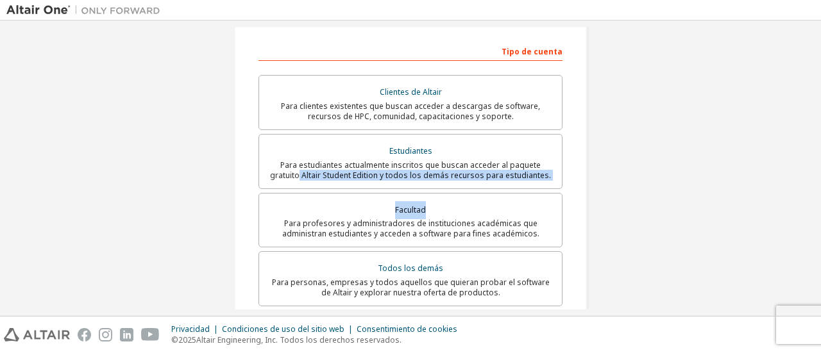
drag, startPoint x: 814, startPoint y: 203, endPoint x: 820, endPoint y: 152, distance: 51.6
click at [820, 152] on div "Crear una cuenta de Altair One Para pruebas gratuitas, licencias, descargas, ap…" at bounding box center [410, 169] width 821 height 296
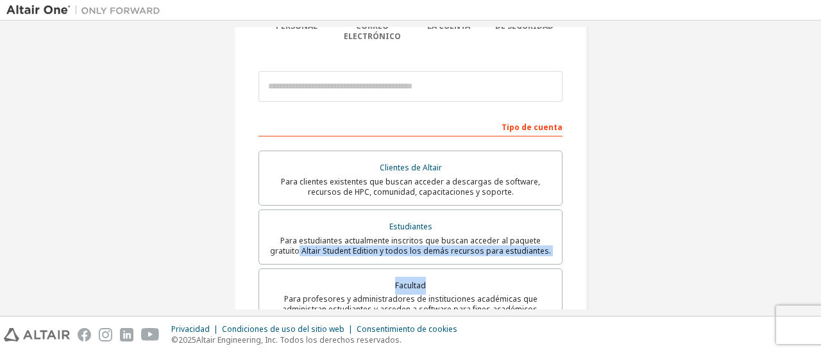
scroll to position [133, 0]
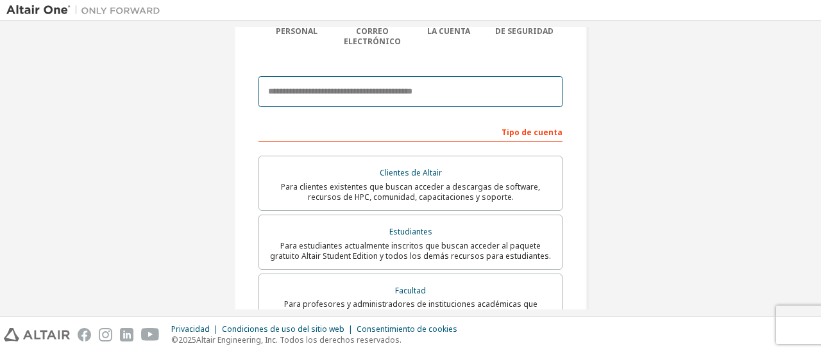
click at [459, 76] on input "email" at bounding box center [410, 91] width 304 height 31
type input "*"
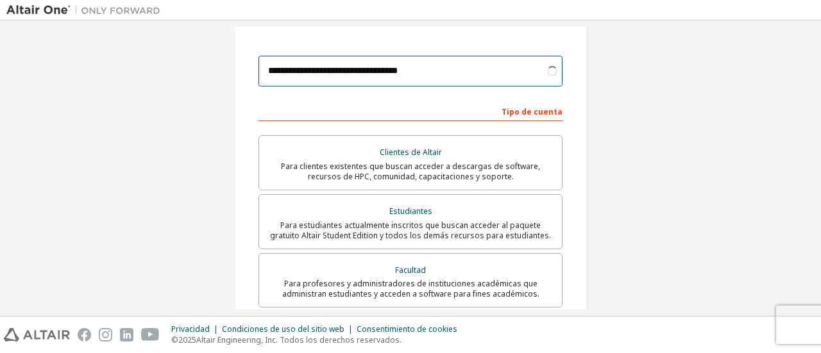
scroll to position [160, 0]
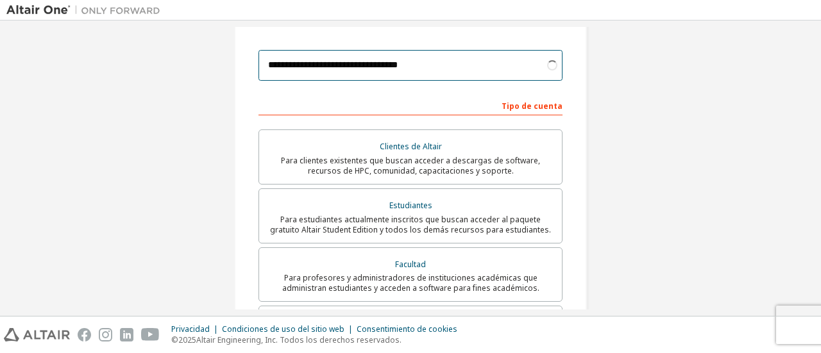
type input "**********"
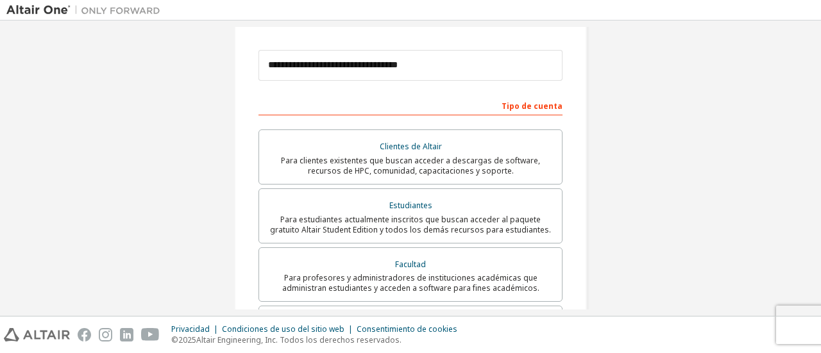
click at [798, 130] on div "**********" at bounding box center [410, 218] width 808 height 703
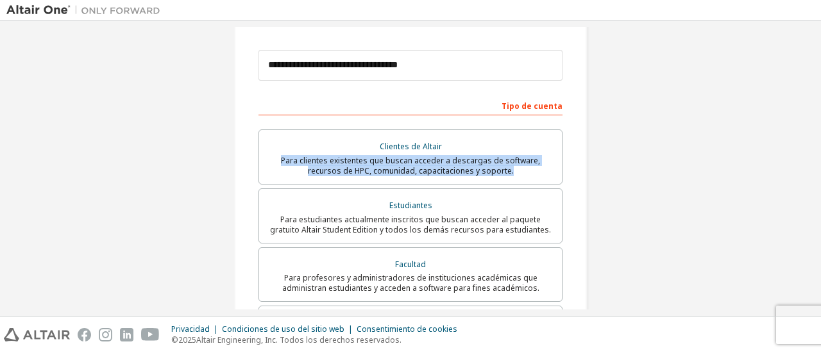
drag, startPoint x: 815, startPoint y: 137, endPoint x: 820, endPoint y: 174, distance: 37.5
click at [820, 174] on div "**********" at bounding box center [410, 169] width 821 height 296
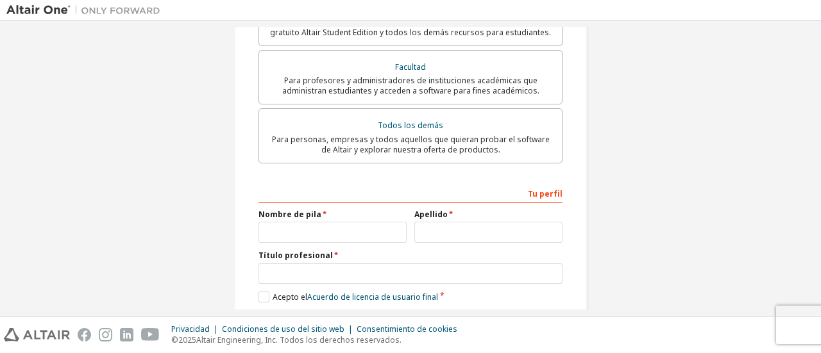
scroll to position [412, 0]
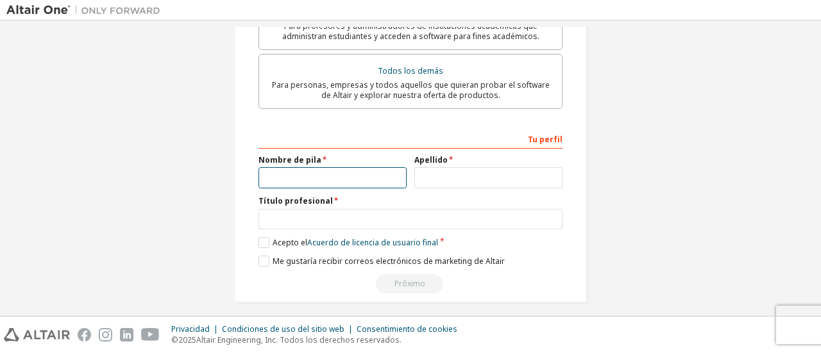
click at [300, 167] on input "text" at bounding box center [332, 177] width 148 height 21
type input "********"
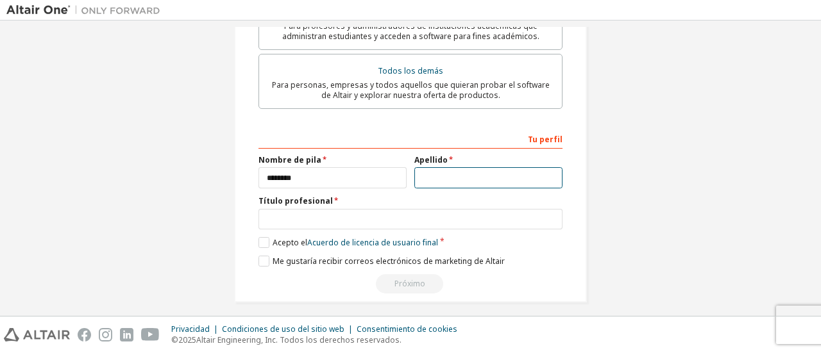
click at [449, 167] on input "text" at bounding box center [488, 177] width 148 height 21
type input "********"
click at [342, 199] on div "Título profesional" at bounding box center [410, 212] width 304 height 33
click at [341, 199] on div "Título profesional" at bounding box center [410, 212] width 304 height 33
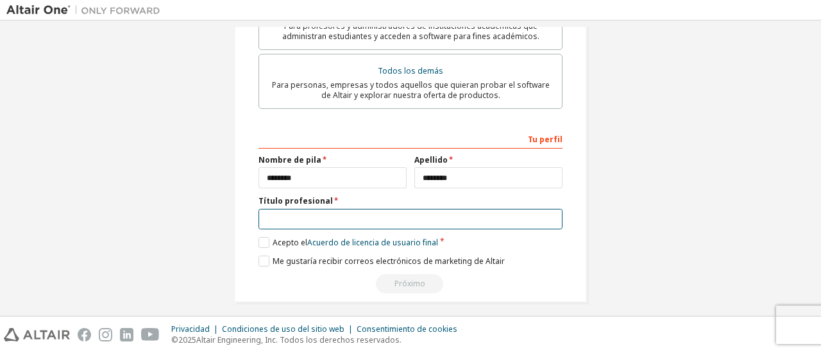
click at [340, 209] on input "text" at bounding box center [410, 219] width 304 height 21
type input "*******"
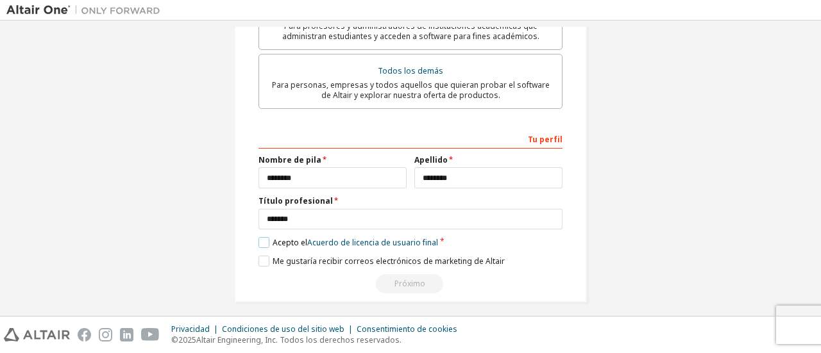
click at [263, 237] on label "Acepto el Acuerdo de licencia de usuario final" at bounding box center [348, 242] width 180 height 11
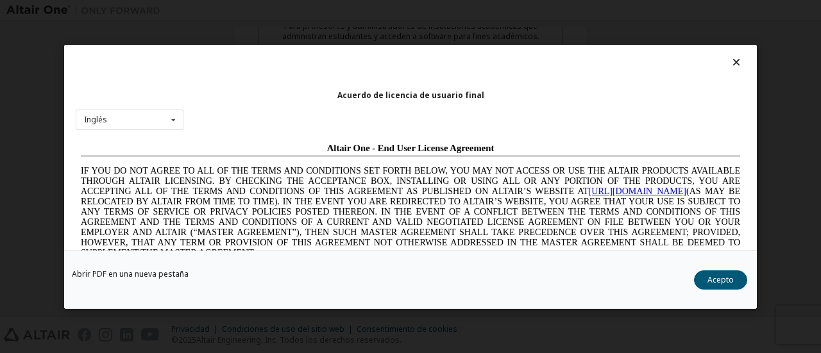
scroll to position [0, 0]
click at [731, 273] on button "Acepto" at bounding box center [720, 279] width 53 height 19
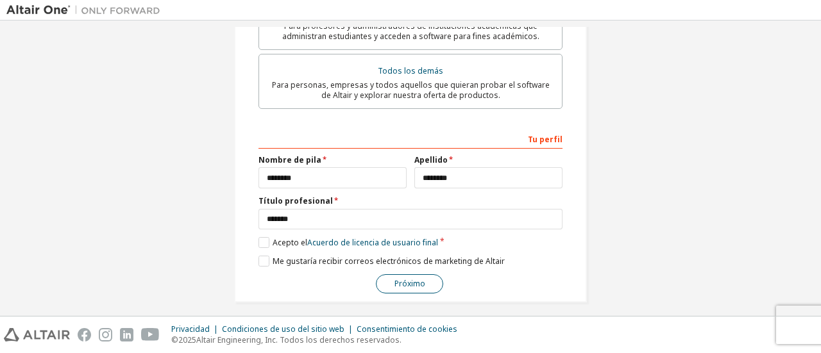
click at [403, 279] on font "Próximo" at bounding box center [409, 283] width 31 height 11
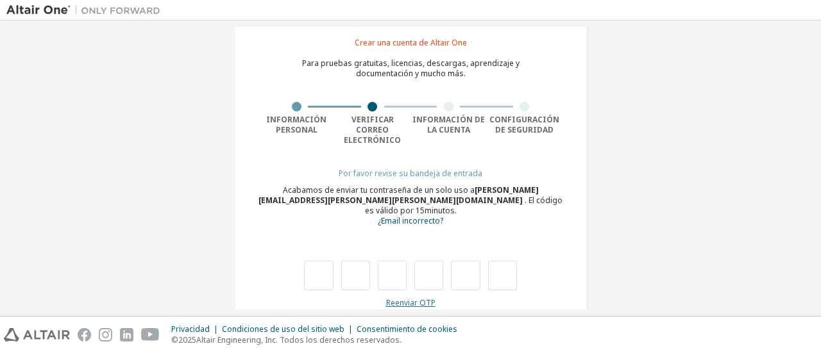
click at [412, 298] on font "Reenviar OTP" at bounding box center [410, 303] width 49 height 11
click at [309, 261] on input "text" at bounding box center [318, 275] width 29 height 29
type input "*"
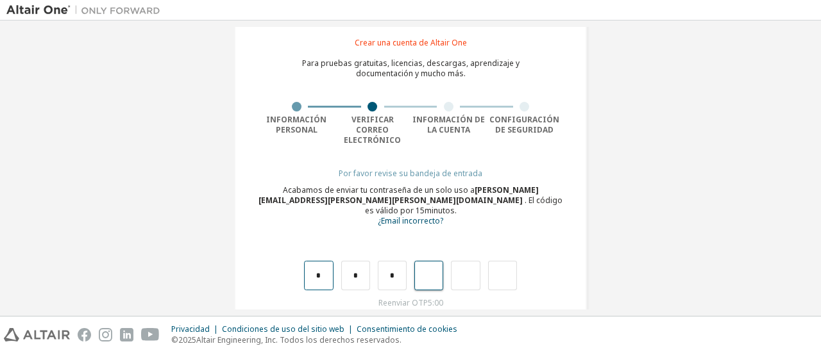
type input "*"
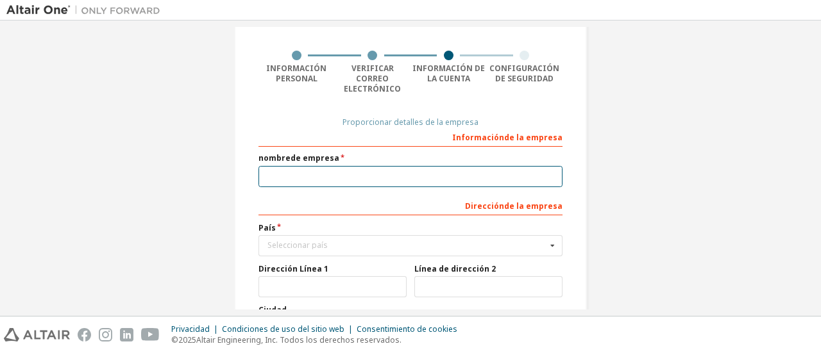
click at [347, 166] on input "text" at bounding box center [410, 176] width 304 height 21
type input "****"
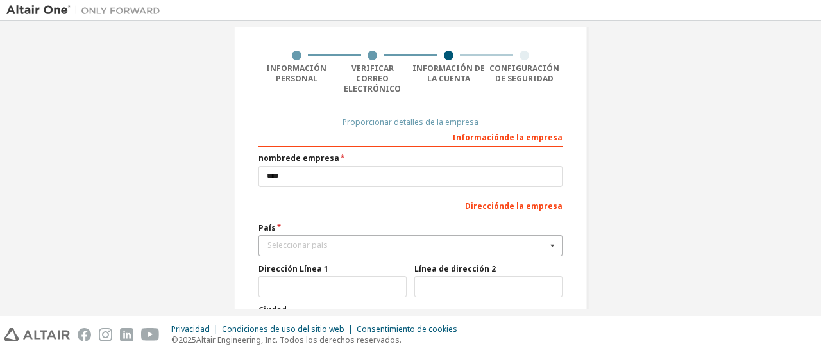
click at [286, 240] on font "Seleccionar país" at bounding box center [297, 245] width 60 height 11
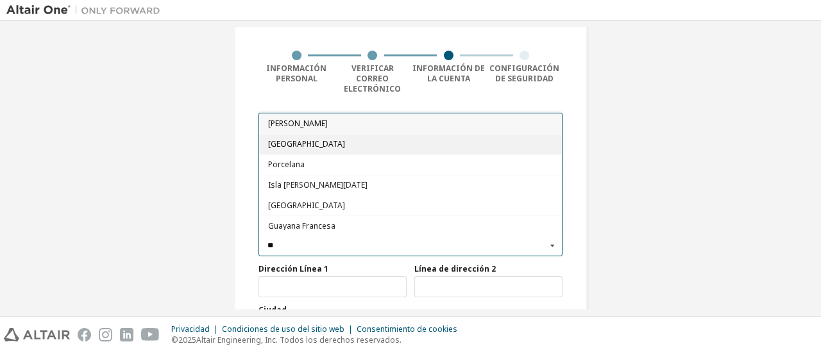
type input "**"
click at [342, 140] on span "[GEOGRAPHIC_DATA]" at bounding box center [410, 144] width 285 height 8
type input "***"
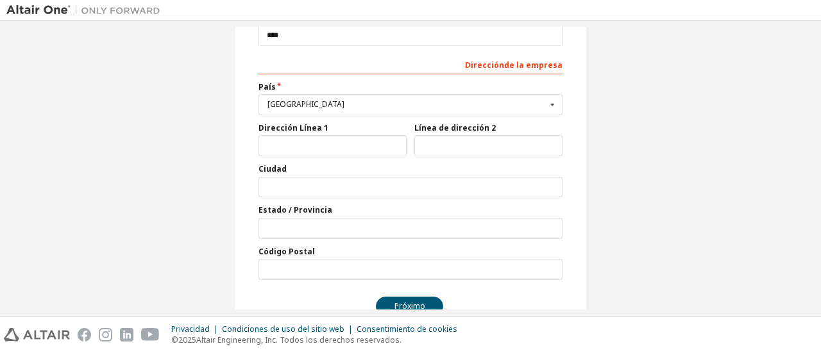
scroll to position [245, 0]
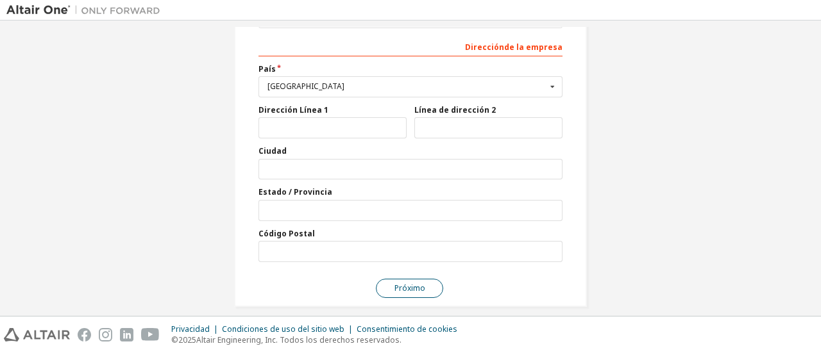
click at [401, 279] on button "Próximo" at bounding box center [409, 288] width 67 height 19
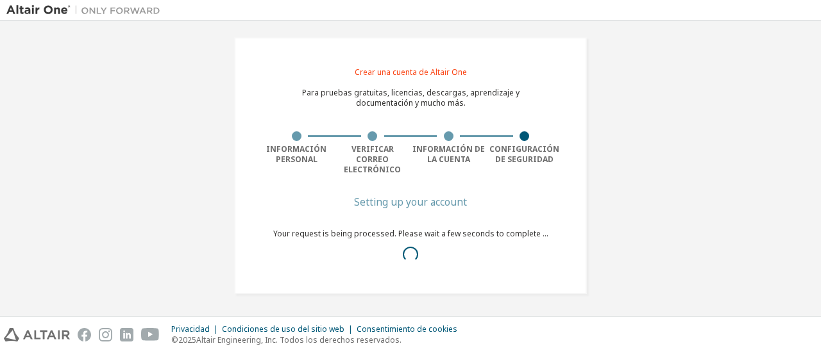
scroll to position [0, 0]
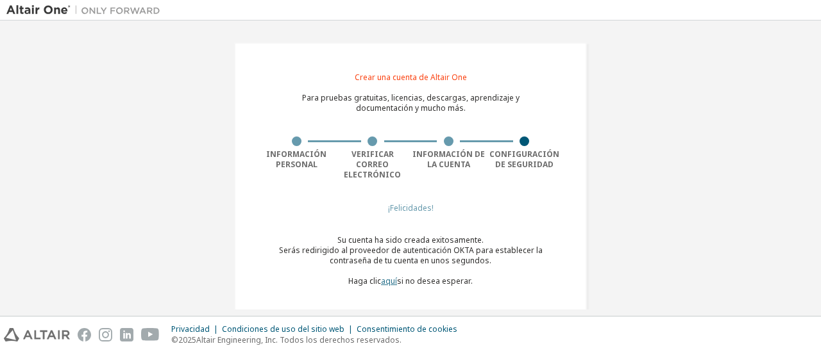
click at [391, 276] on font "aquí" at bounding box center [389, 281] width 16 height 11
